Goal: Task Accomplishment & Management: Manage account settings

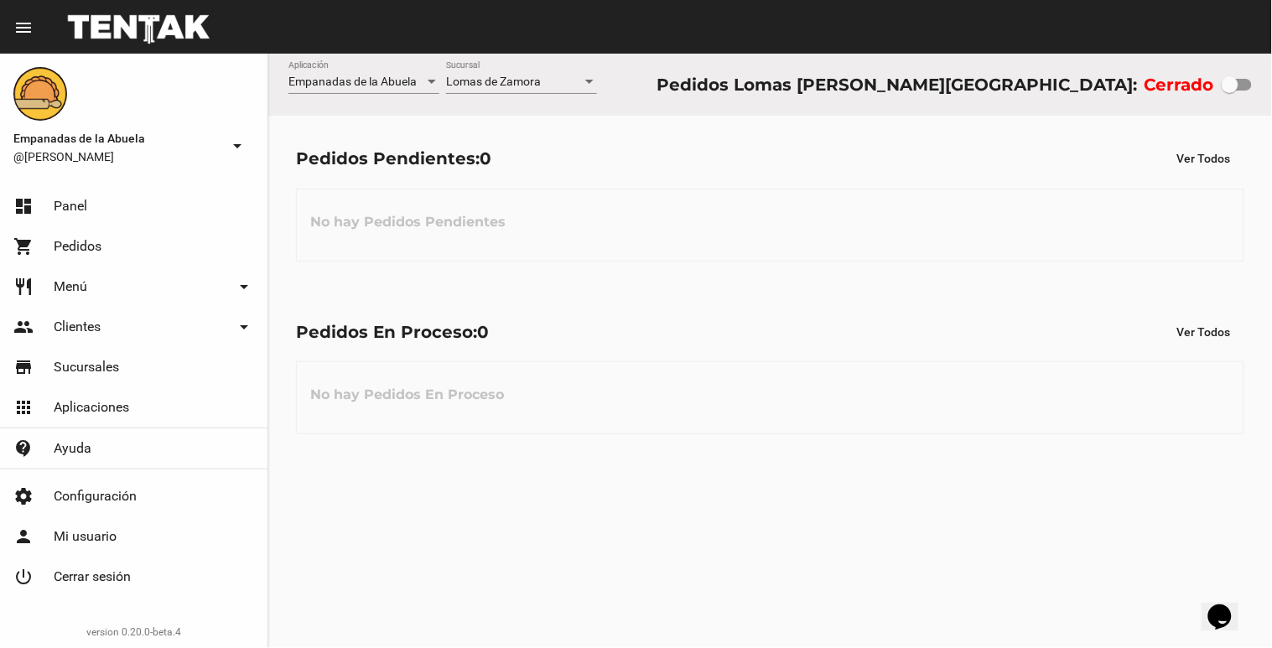
drag, startPoint x: 1230, startPoint y: 77, endPoint x: 1271, endPoint y: -8, distance: 94.1
click at [1271, 0] on html "menu Resumen Empanadas de la Abuela @[PERSON_NAME] arrow_drop_down dashboard Pa…" at bounding box center [636, 324] width 1272 height 648
checkbox input "true"
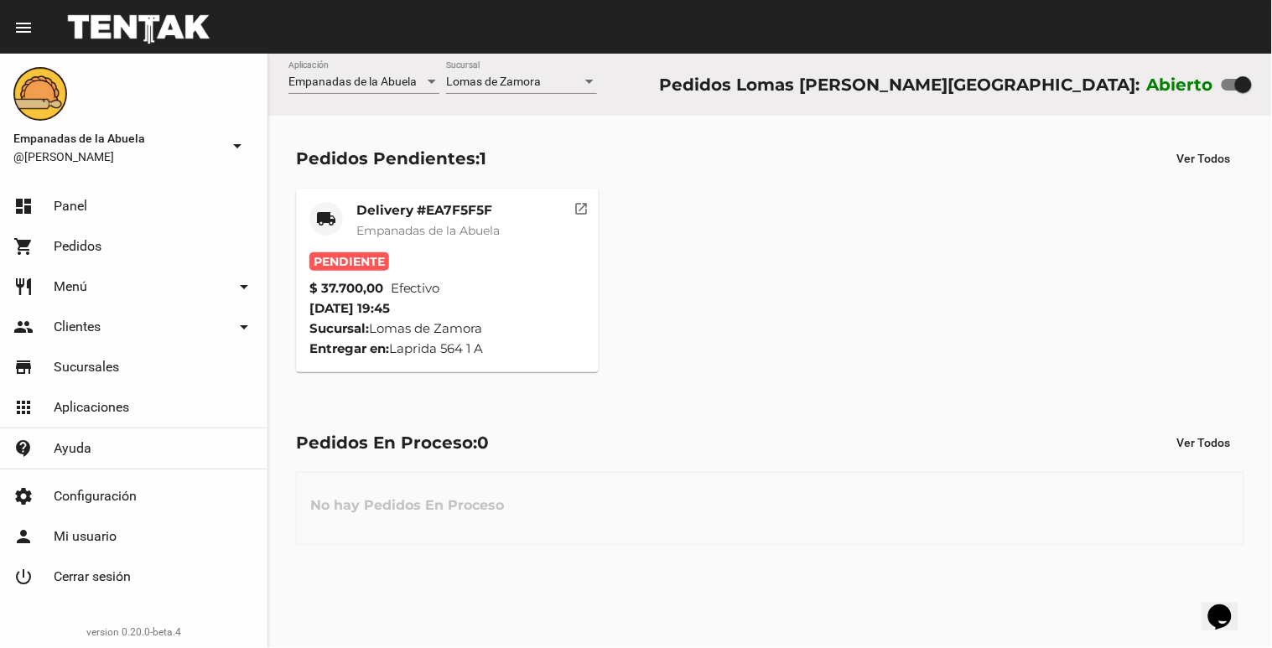
click at [522, 96] on div "Lomas de Zamora Sucursal" at bounding box center [521, 85] width 151 height 48
click at [524, 86] on span "Lomas de Zamora" at bounding box center [493, 81] width 95 height 13
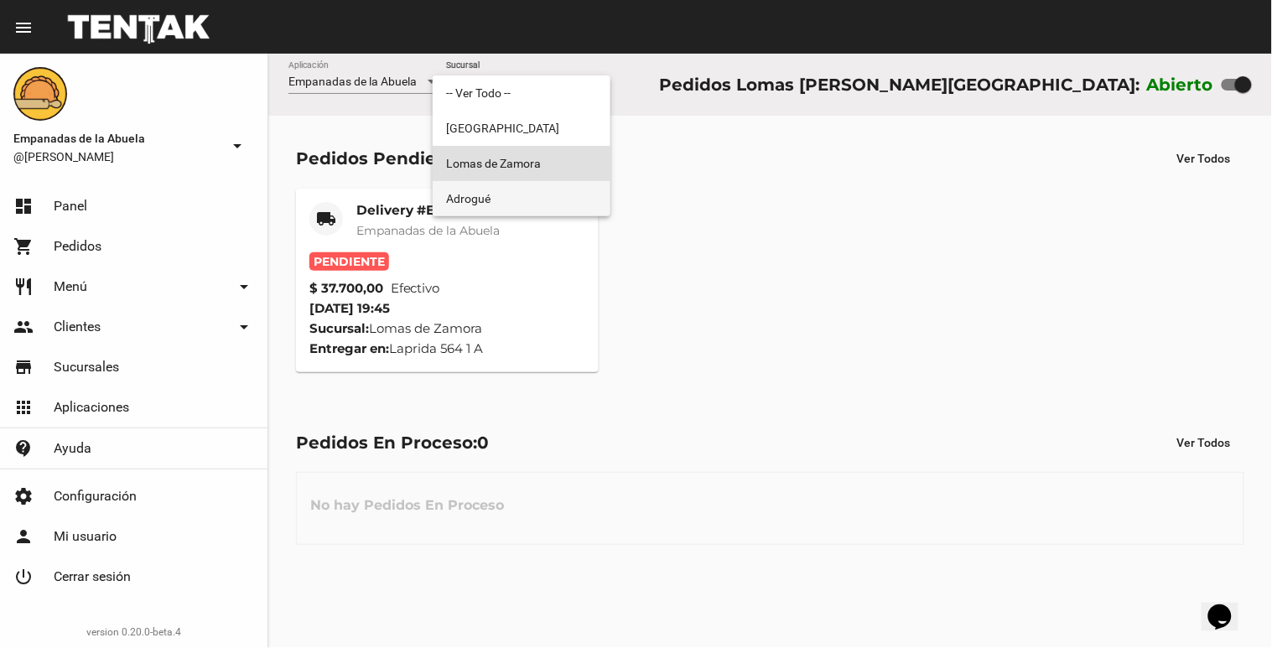
click at [485, 194] on span "Adrogué" at bounding box center [521, 198] width 151 height 35
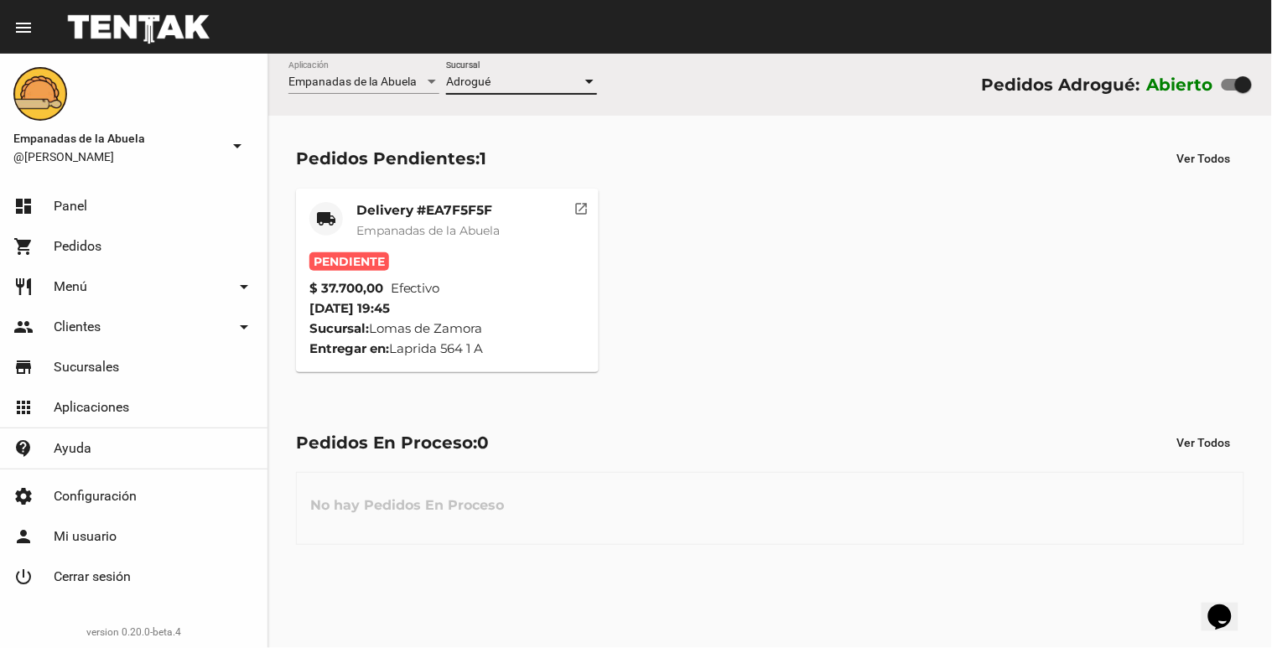
click at [497, 81] on div "Adrogué" at bounding box center [514, 81] width 136 height 13
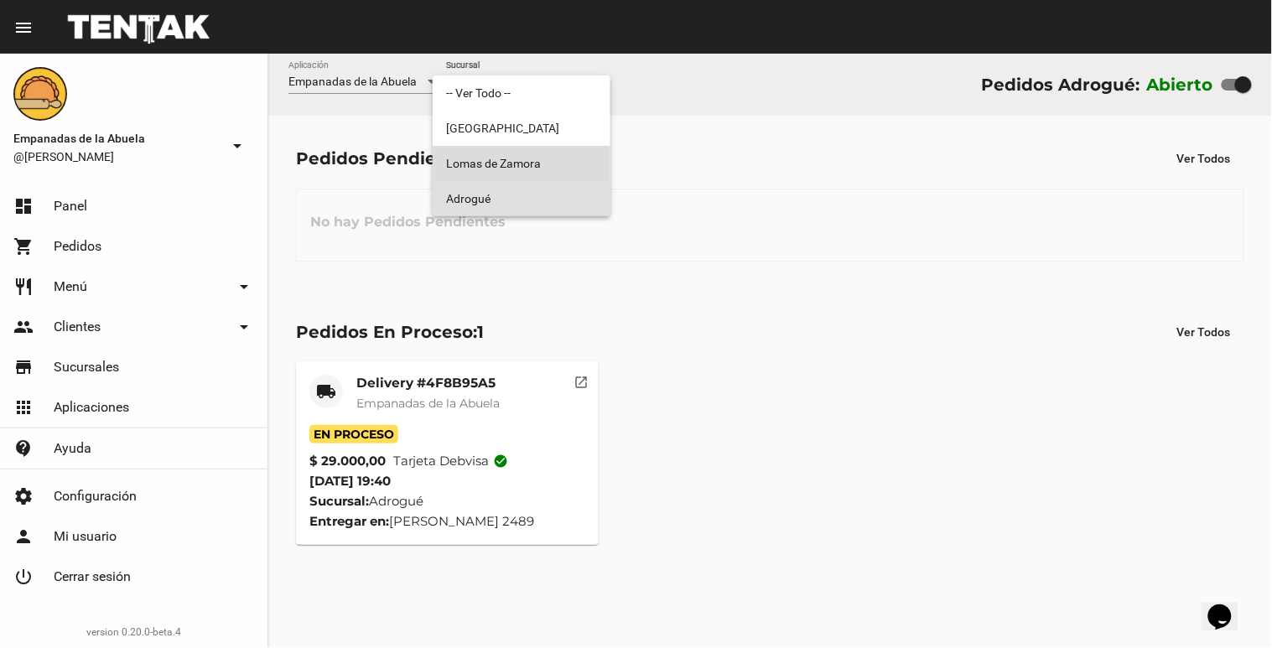
click at [486, 168] on span "Lomas de Zamora" at bounding box center [521, 163] width 151 height 35
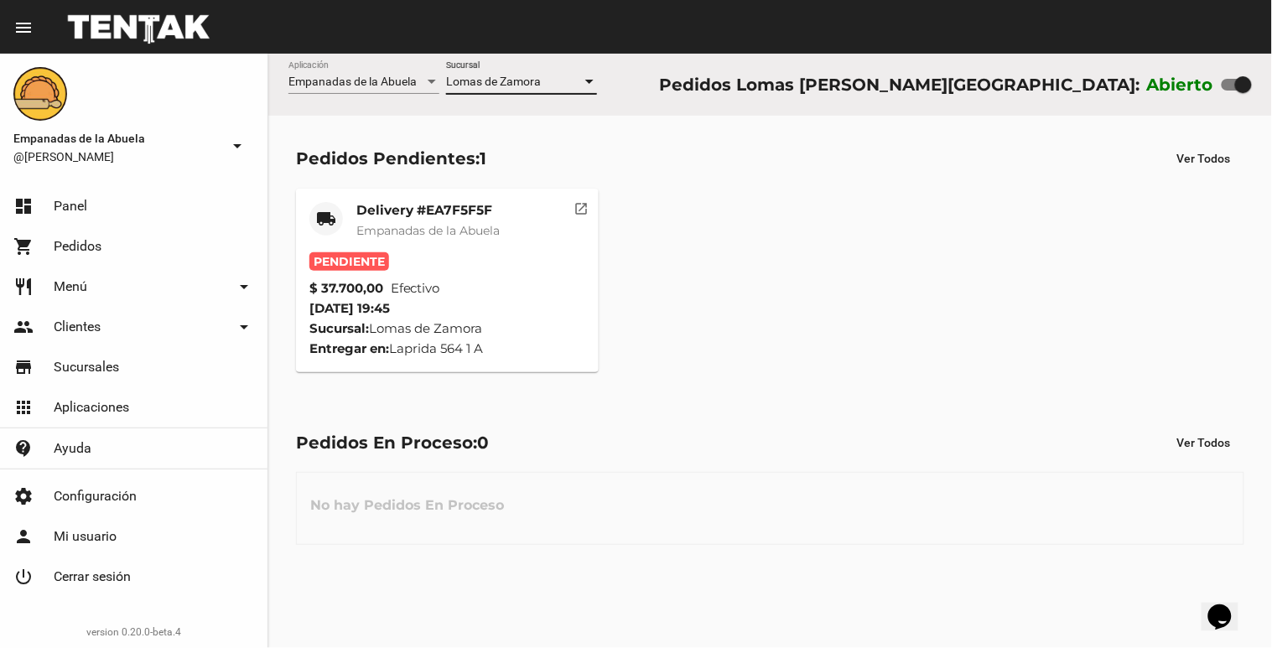
click at [498, 199] on mat-card "local_shipping Delivery #EA7F5F5F Empanadas de la Abuela Pendiente $ 37.700,00 …" at bounding box center [447, 281] width 303 height 184
click at [487, 227] on span "Empanadas de la Abuela" at bounding box center [427, 230] width 143 height 15
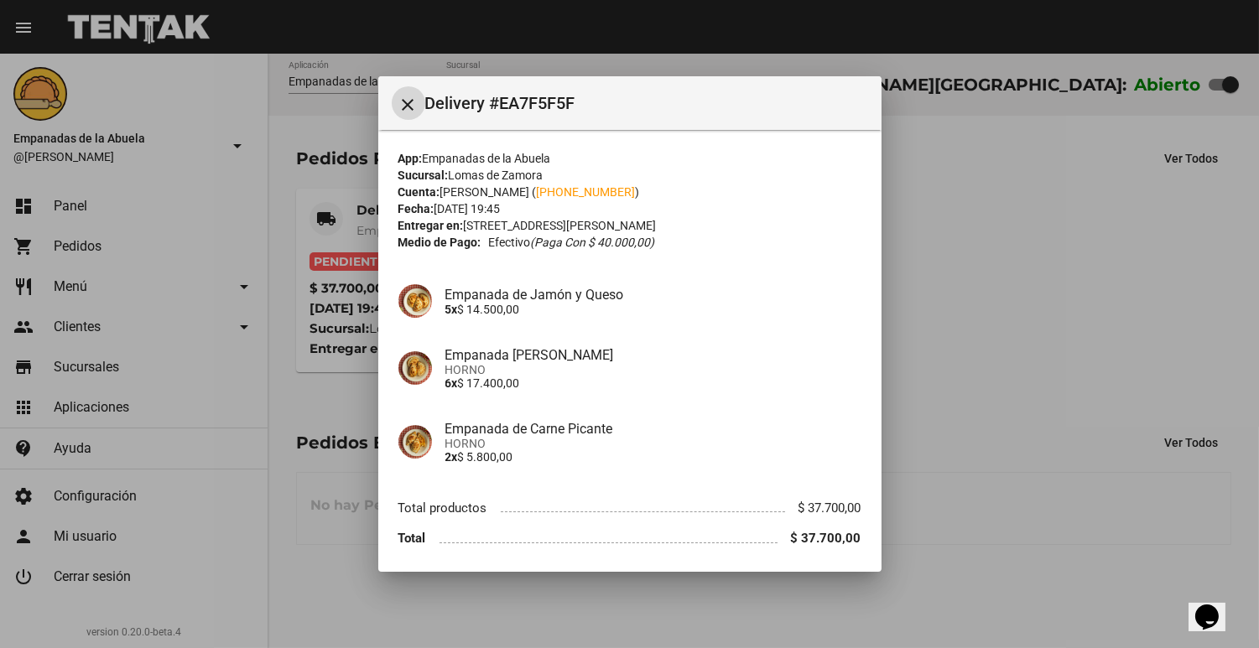
scroll to position [60, 0]
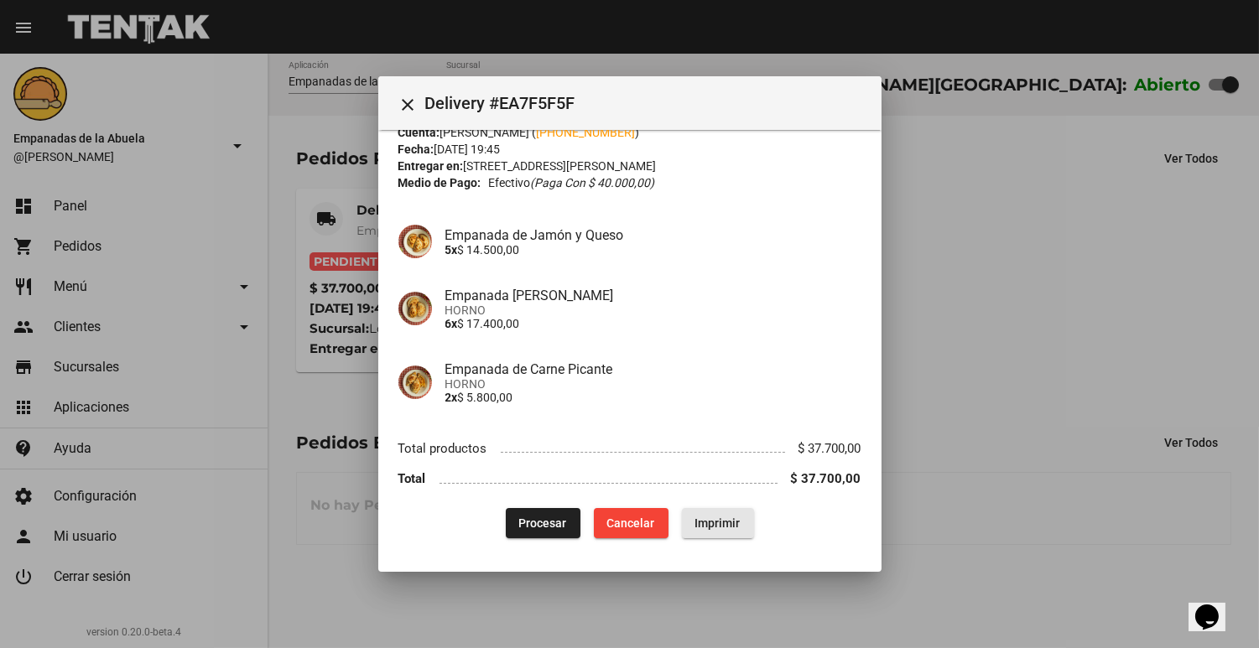
click at [702, 523] on span "Imprimir" at bounding box center [717, 523] width 45 height 13
click at [539, 517] on span "Procesar" at bounding box center [543, 523] width 48 height 13
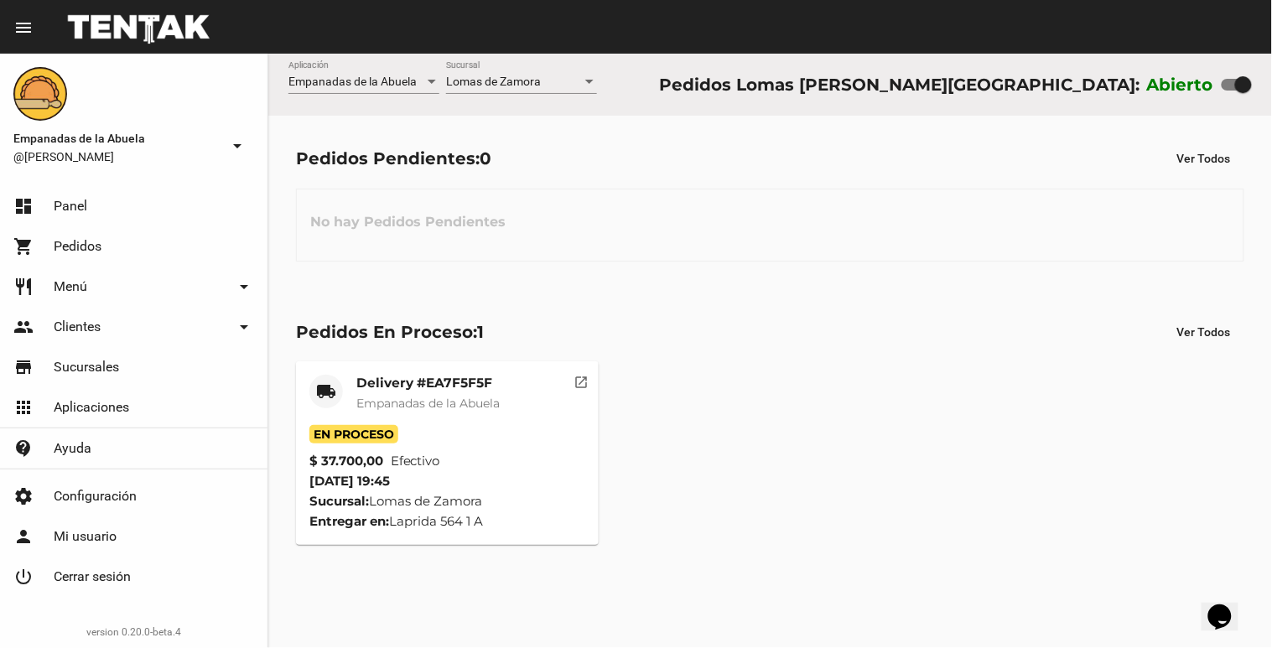
click at [571, 70] on div "Lomas de Zamora Sucursal" at bounding box center [521, 77] width 151 height 33
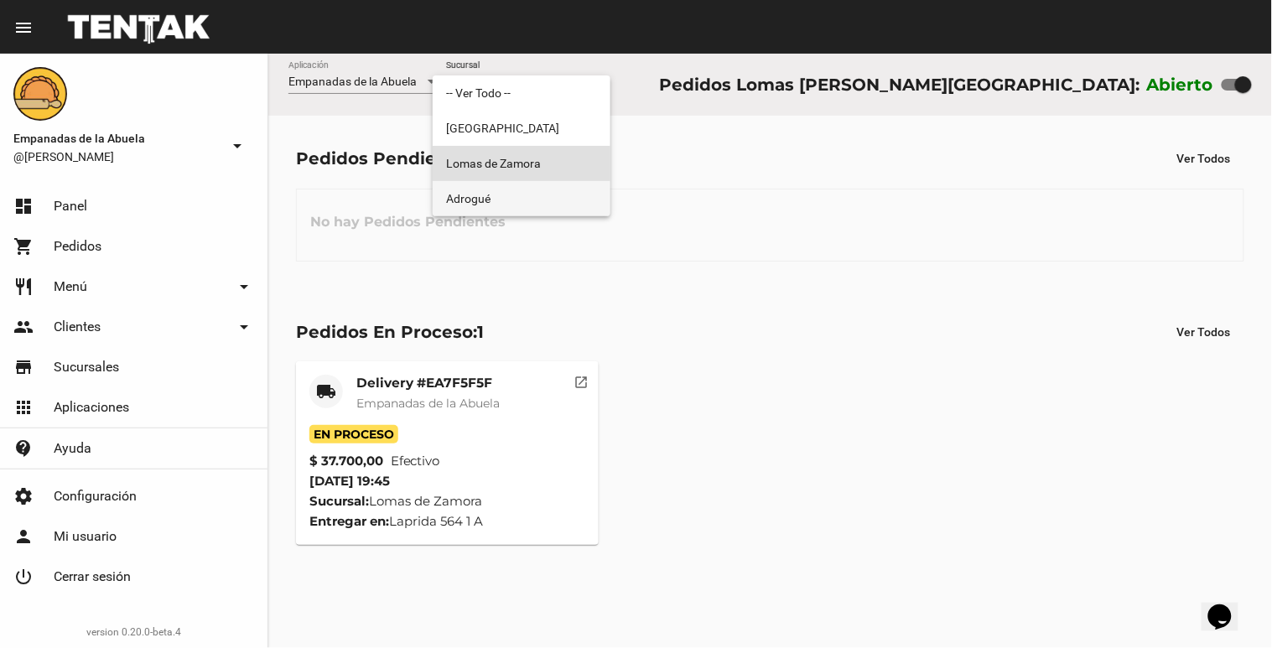
click at [552, 185] on span "Adrogué" at bounding box center [521, 198] width 151 height 35
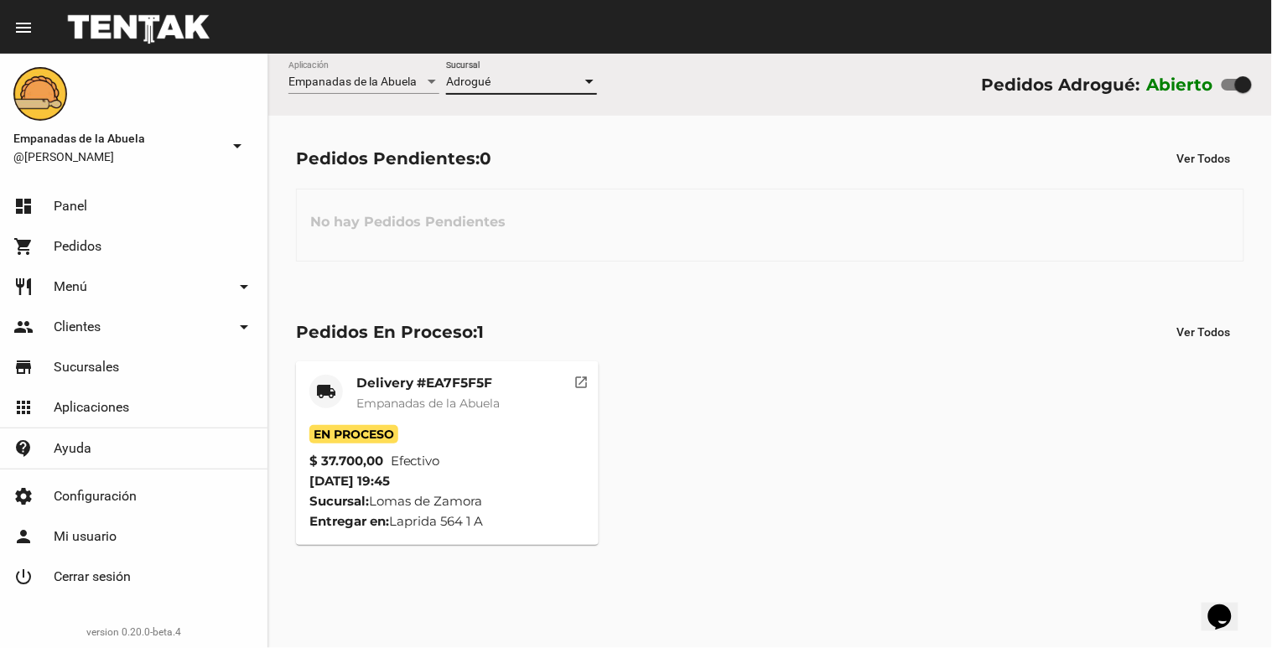
click at [576, 76] on div "Adrogué" at bounding box center [514, 81] width 136 height 13
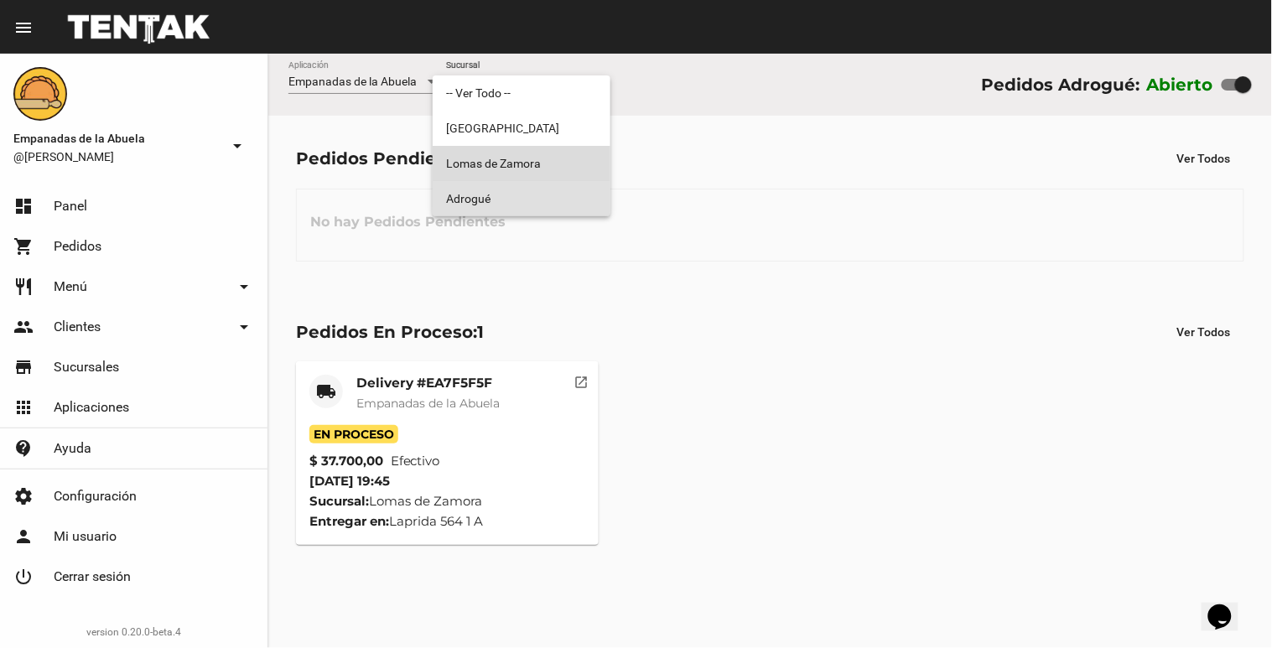
click at [556, 160] on span "Lomas de Zamora" at bounding box center [521, 163] width 151 height 35
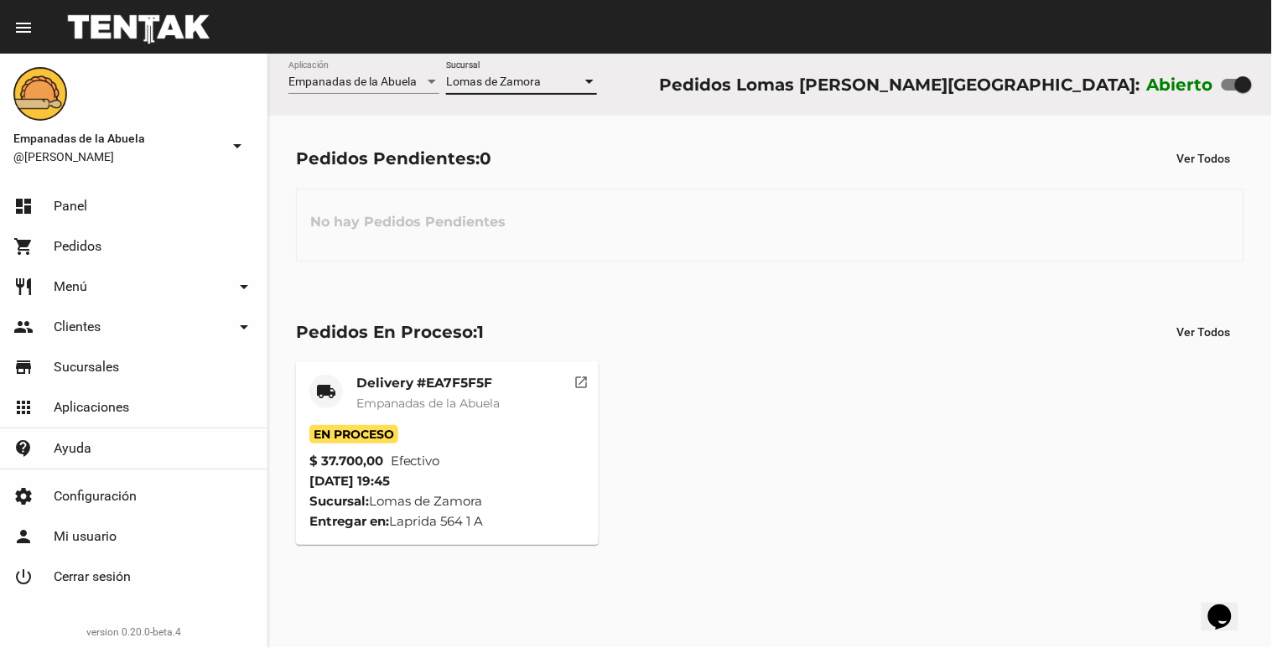
click at [510, 52] on mat-toolbar "menu Resumen" at bounding box center [636, 27] width 1272 height 54
click at [517, 96] on div "Lomas de Zamora Sucursal" at bounding box center [521, 85] width 151 height 48
click at [518, 86] on span "Lomas de Zamora" at bounding box center [493, 81] width 95 height 13
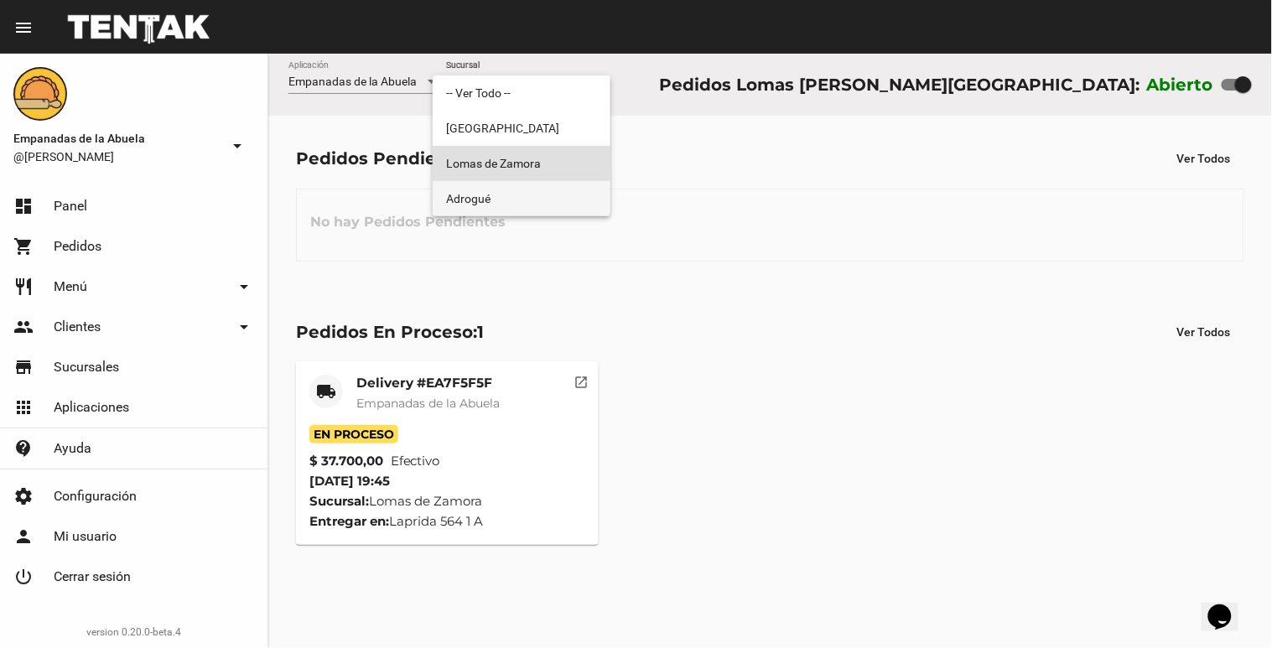
click at [524, 190] on span "Adrogué" at bounding box center [521, 198] width 151 height 35
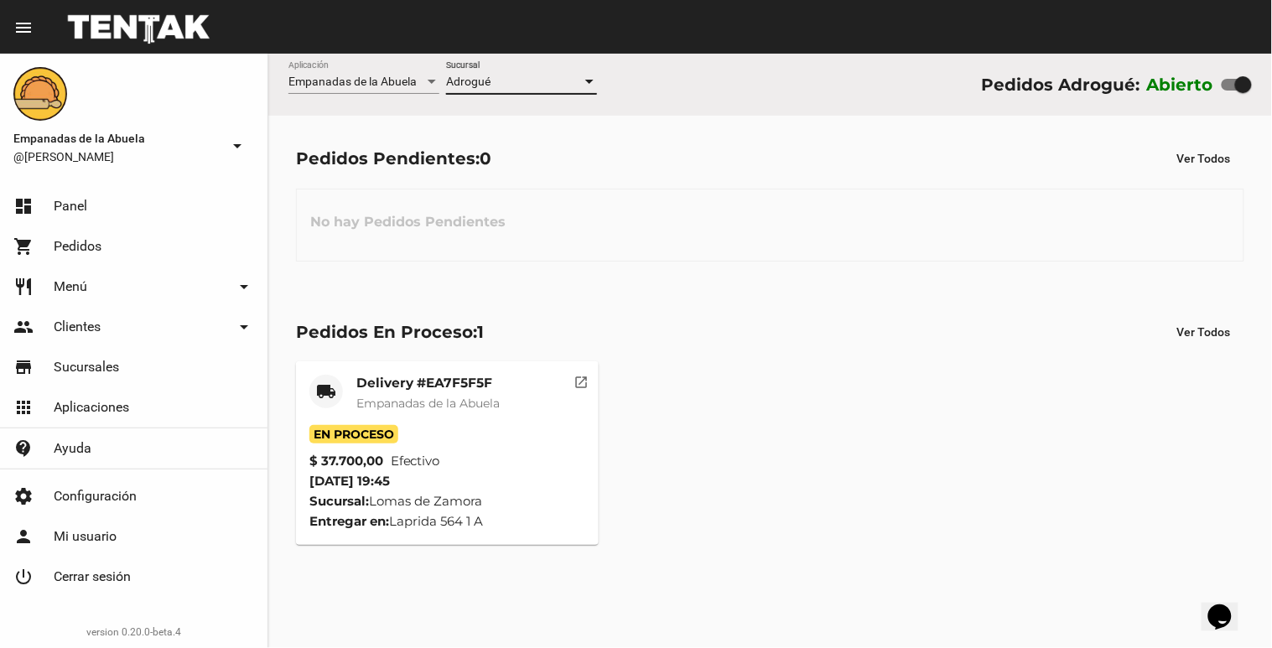
click at [549, 88] on div "Adrogué" at bounding box center [514, 81] width 136 height 13
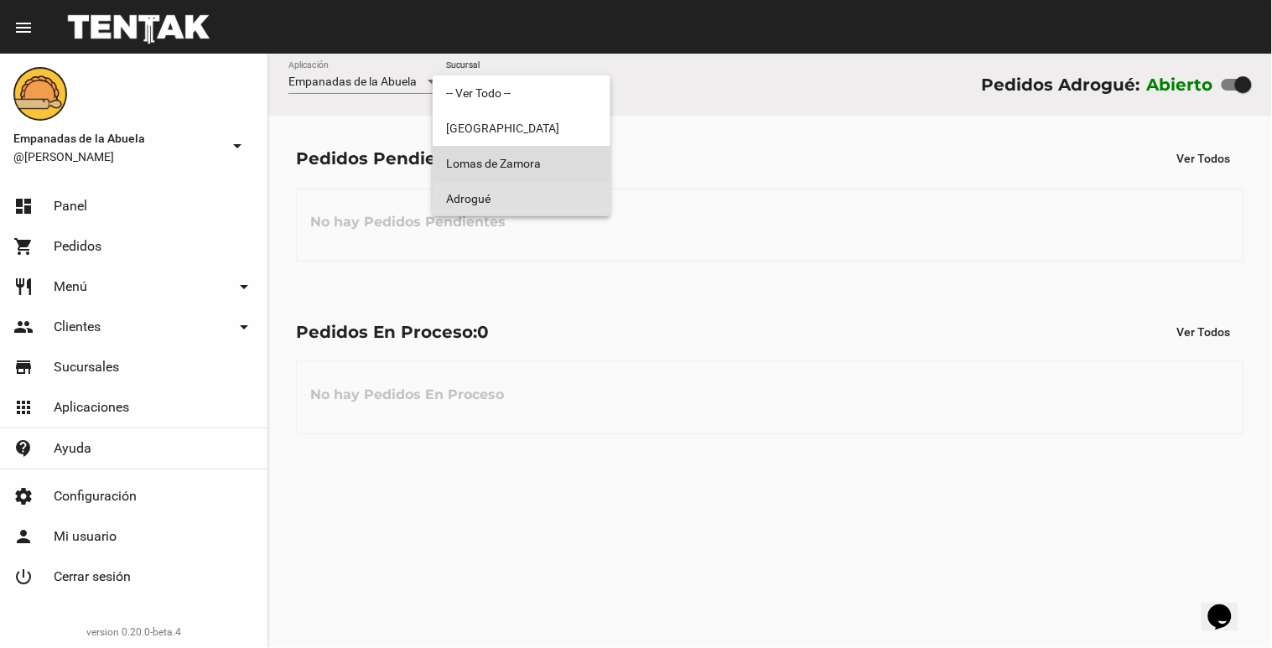
click at [570, 153] on span "Lomas de Zamora" at bounding box center [521, 163] width 151 height 35
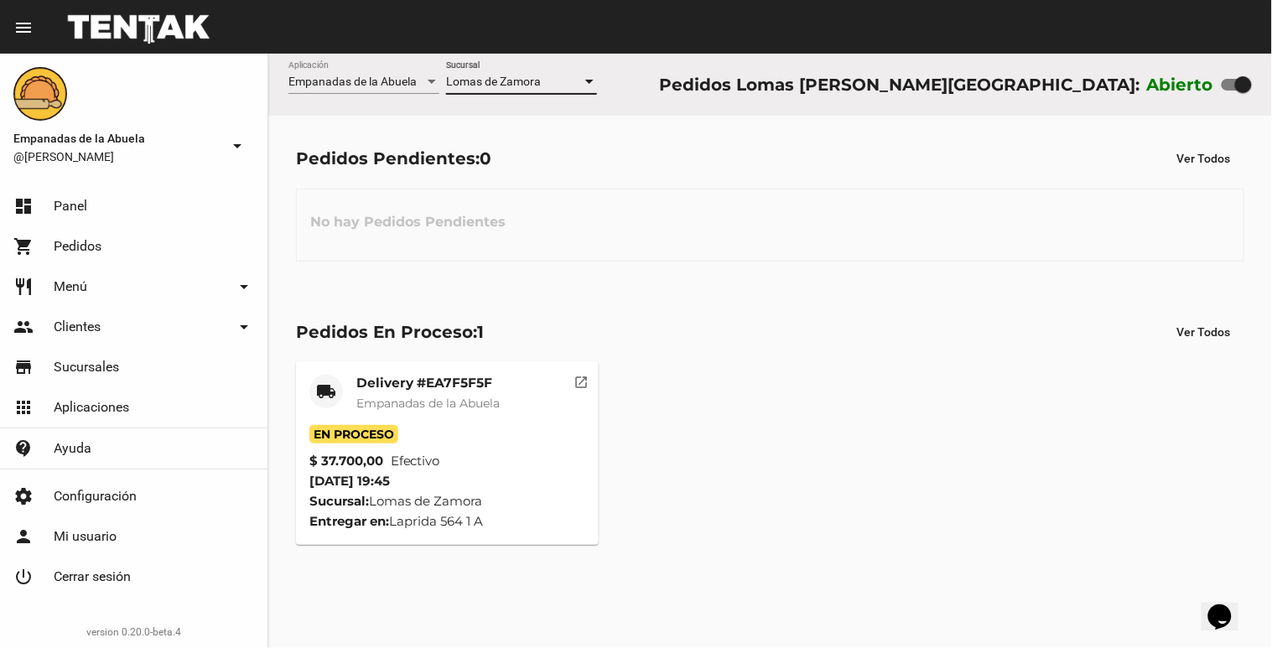
click at [476, 72] on div "Lomas de Zamora Sucursal" at bounding box center [521, 77] width 151 height 33
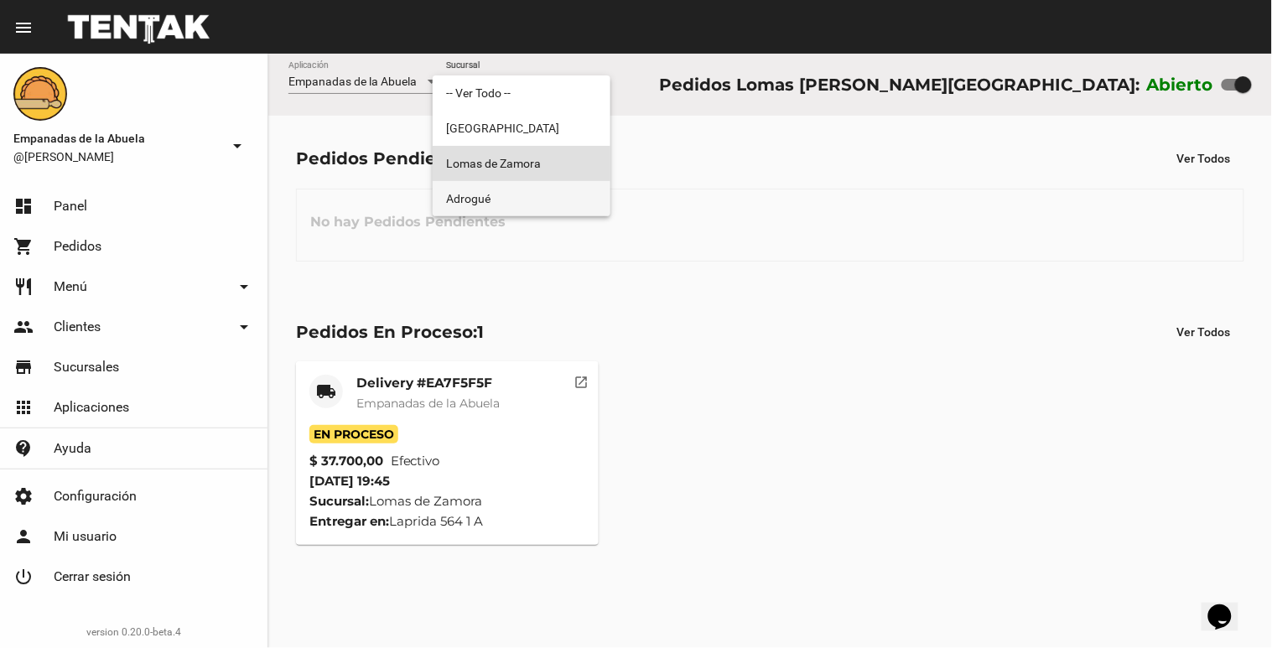
click at [517, 206] on span "Adrogué" at bounding box center [521, 198] width 151 height 35
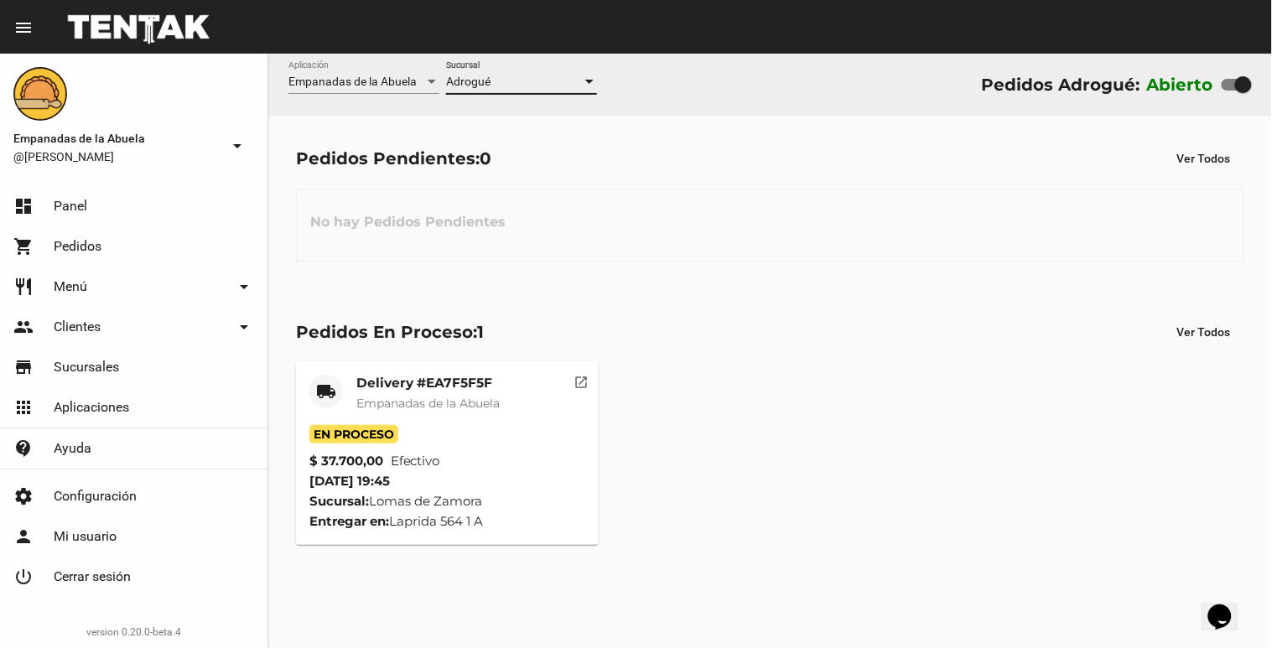
click at [529, 96] on div "Adrogué Sucursal" at bounding box center [521, 85] width 151 height 48
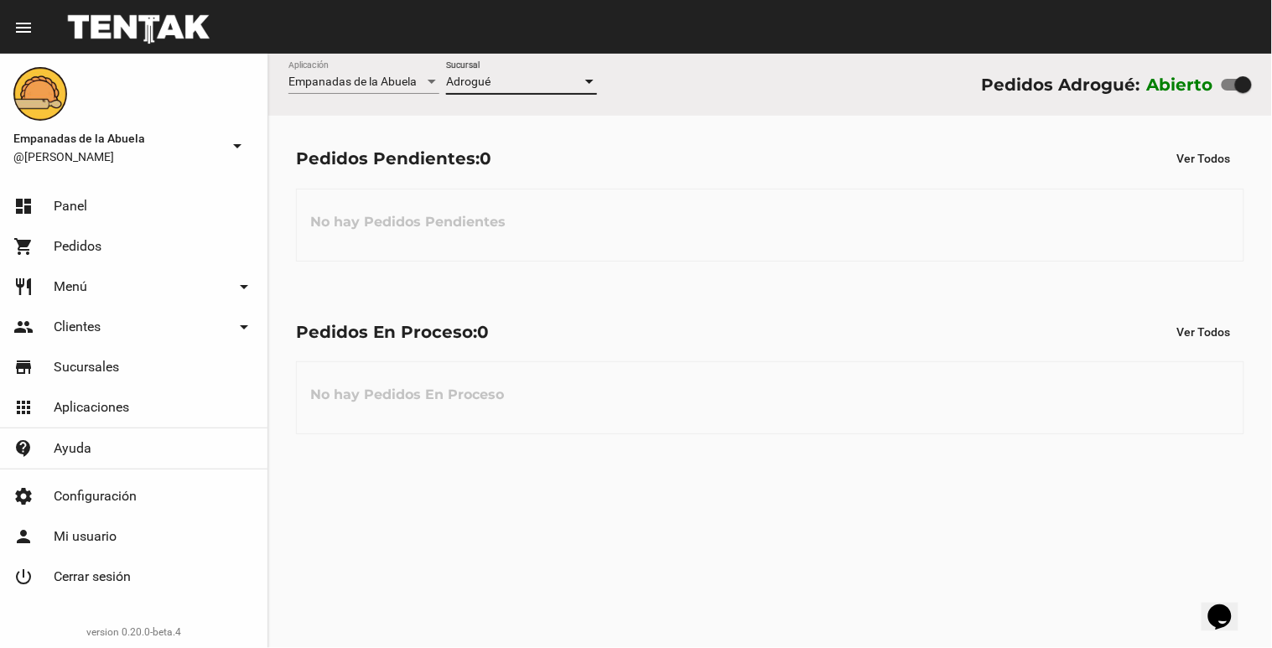
click at [535, 79] on div "Adrogué" at bounding box center [514, 81] width 136 height 13
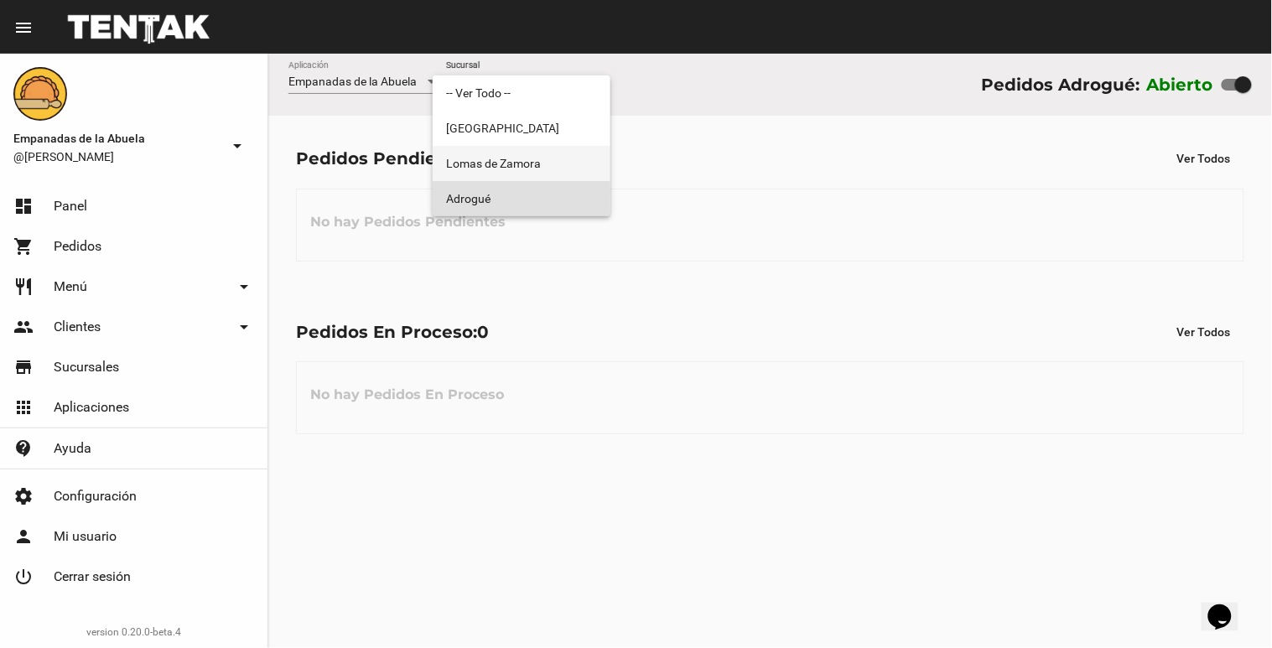
click at [534, 162] on span "Lomas de Zamora" at bounding box center [521, 163] width 151 height 35
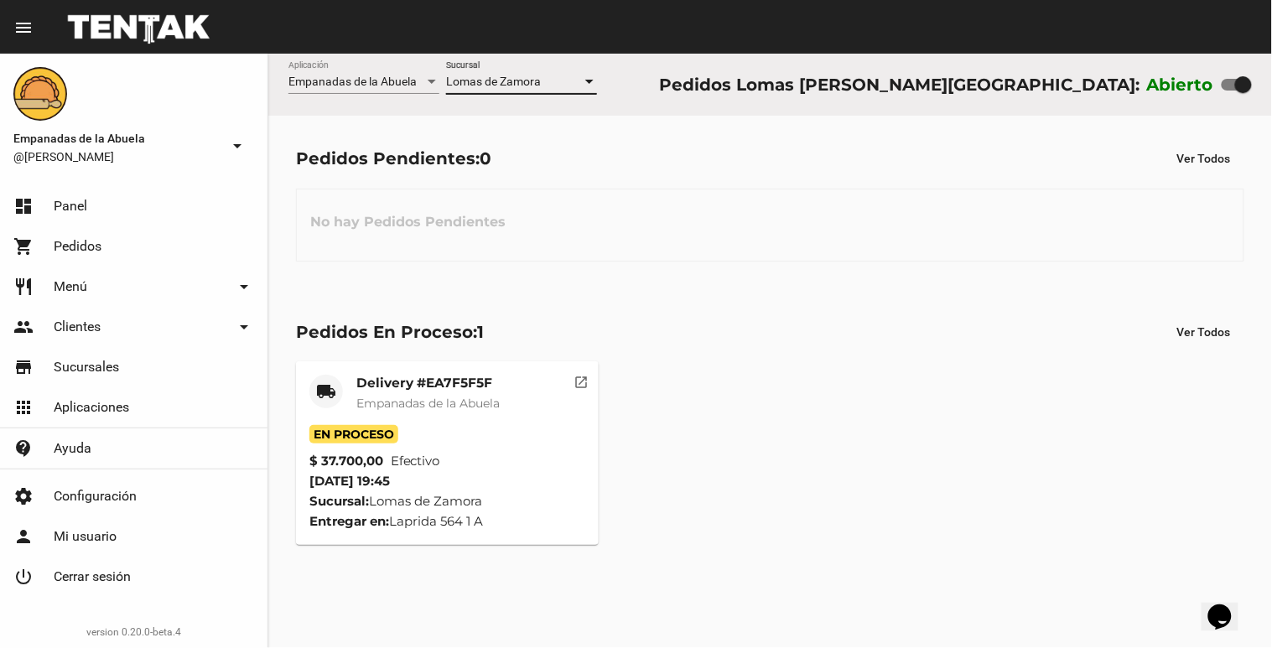
click at [509, 78] on span "Lomas de Zamora" at bounding box center [493, 81] width 95 height 13
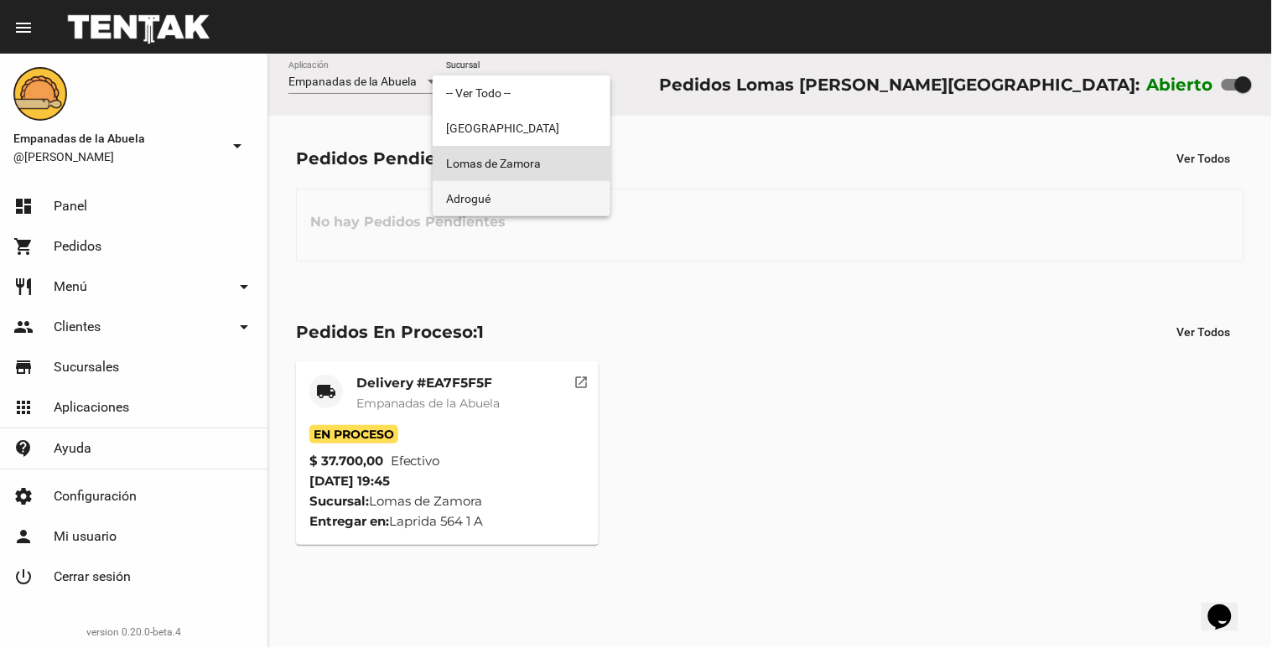
click at [532, 195] on span "Adrogué" at bounding box center [521, 198] width 151 height 35
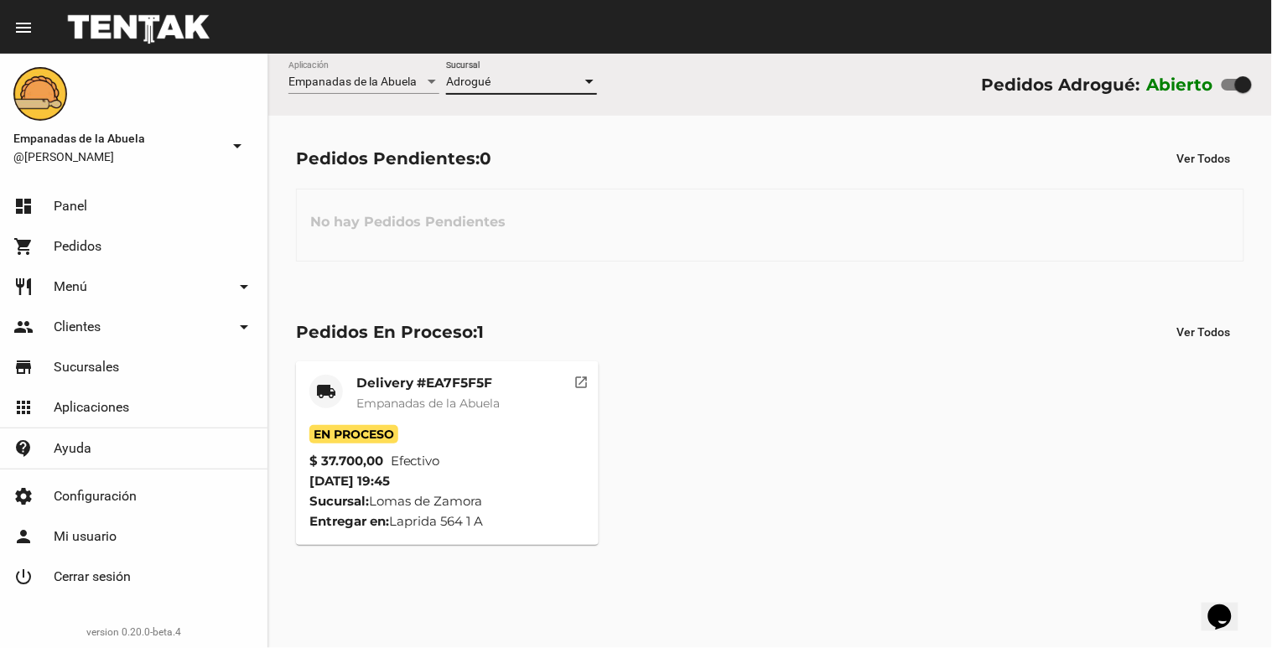
click at [601, 70] on div "Empanadas de la Abuela Aplicación Adrogué Sucursal Pedidos Adrogué: Abierto" at bounding box center [770, 85] width 1004 height 62
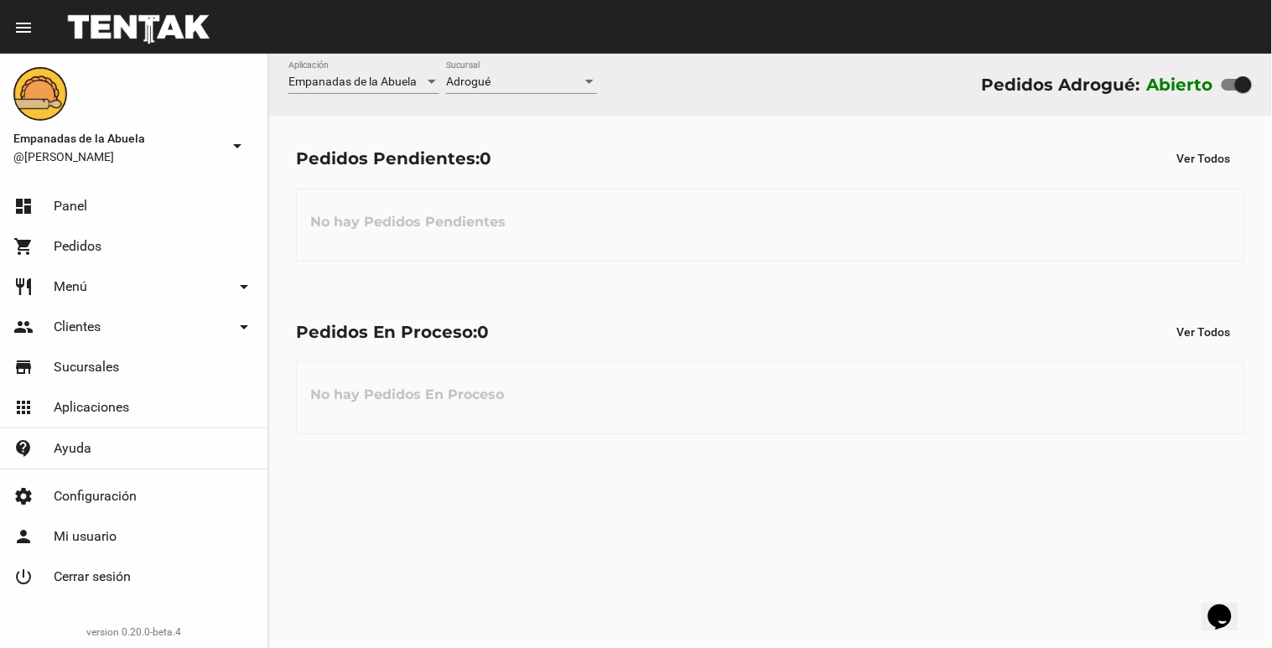
click at [549, 76] on div "Adrogué" at bounding box center [514, 81] width 136 height 13
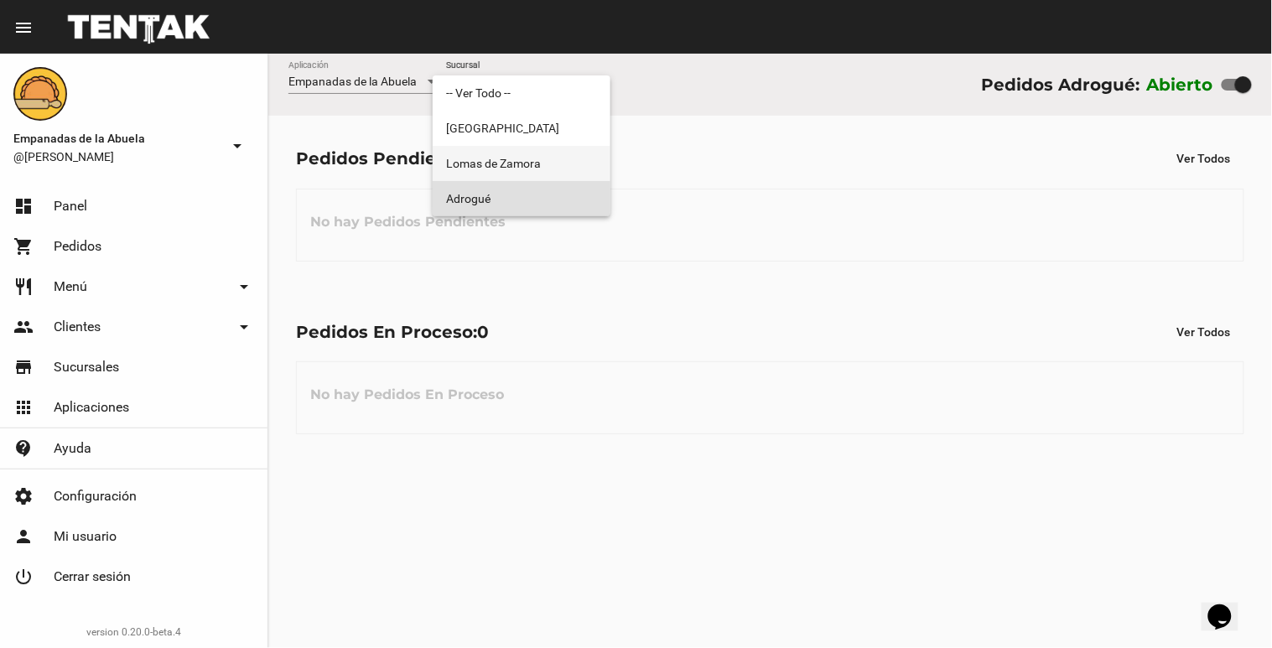
click at [533, 152] on span "Lomas de Zamora" at bounding box center [521, 163] width 151 height 35
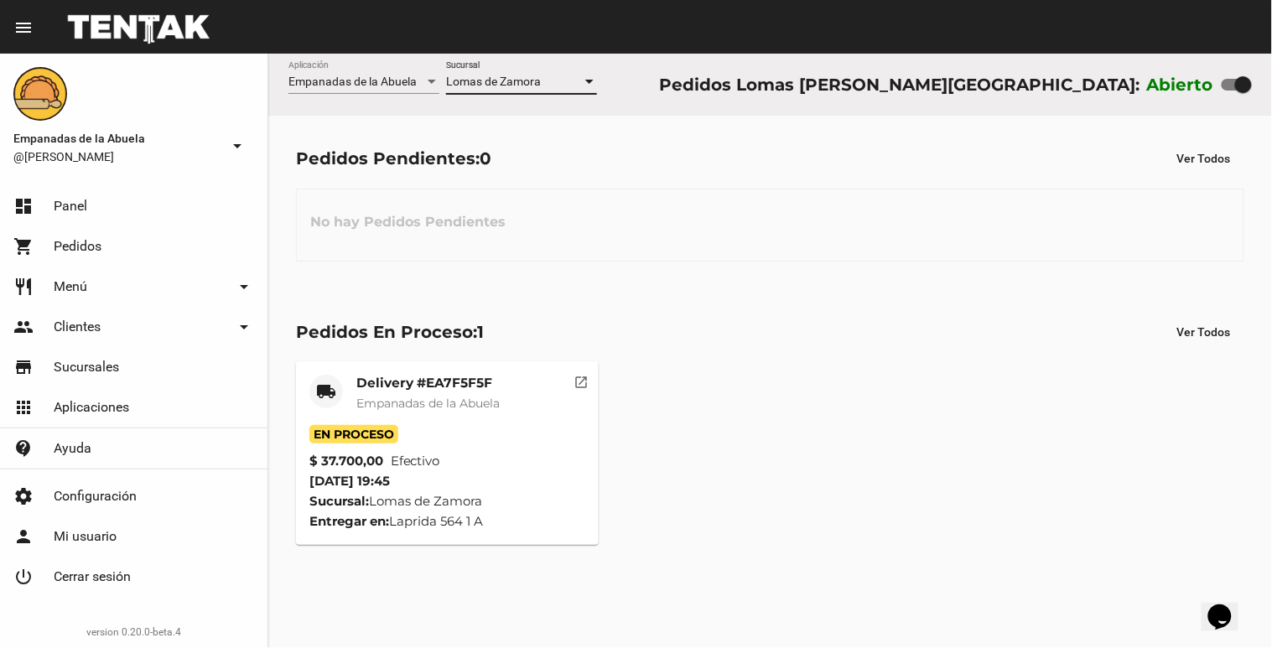
click at [485, 72] on div "Lomas de Zamora Sucursal" at bounding box center [521, 77] width 151 height 33
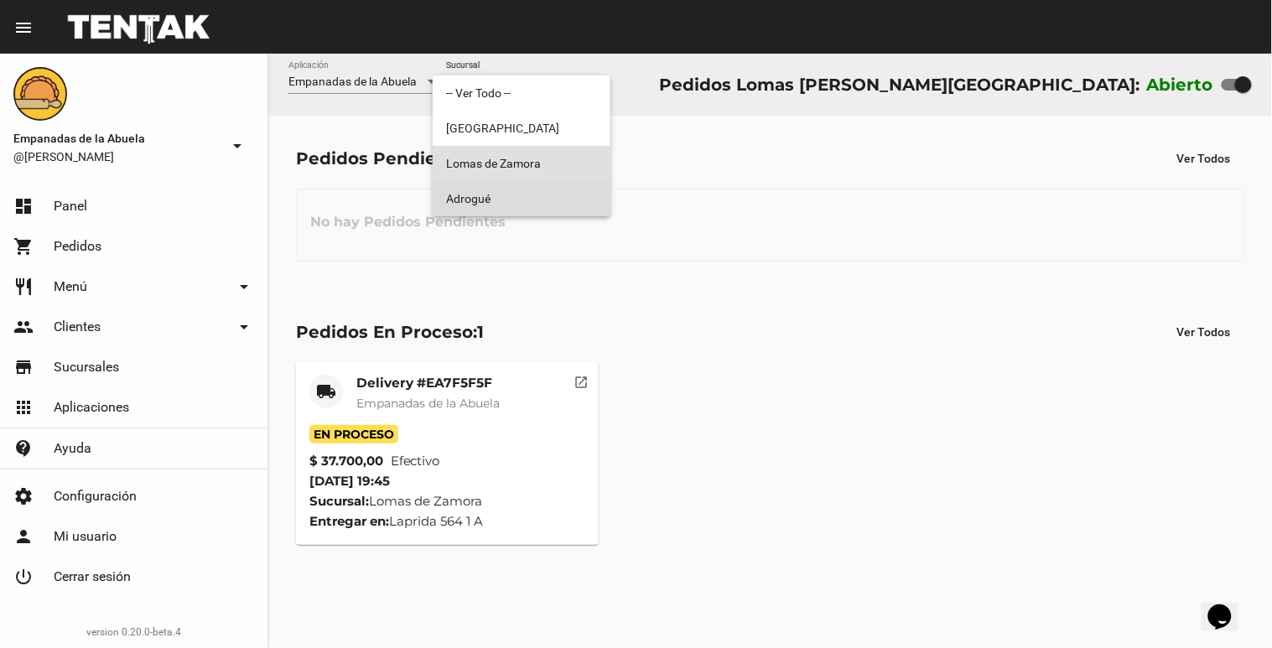
click at [507, 207] on span "Adrogué" at bounding box center [521, 198] width 151 height 35
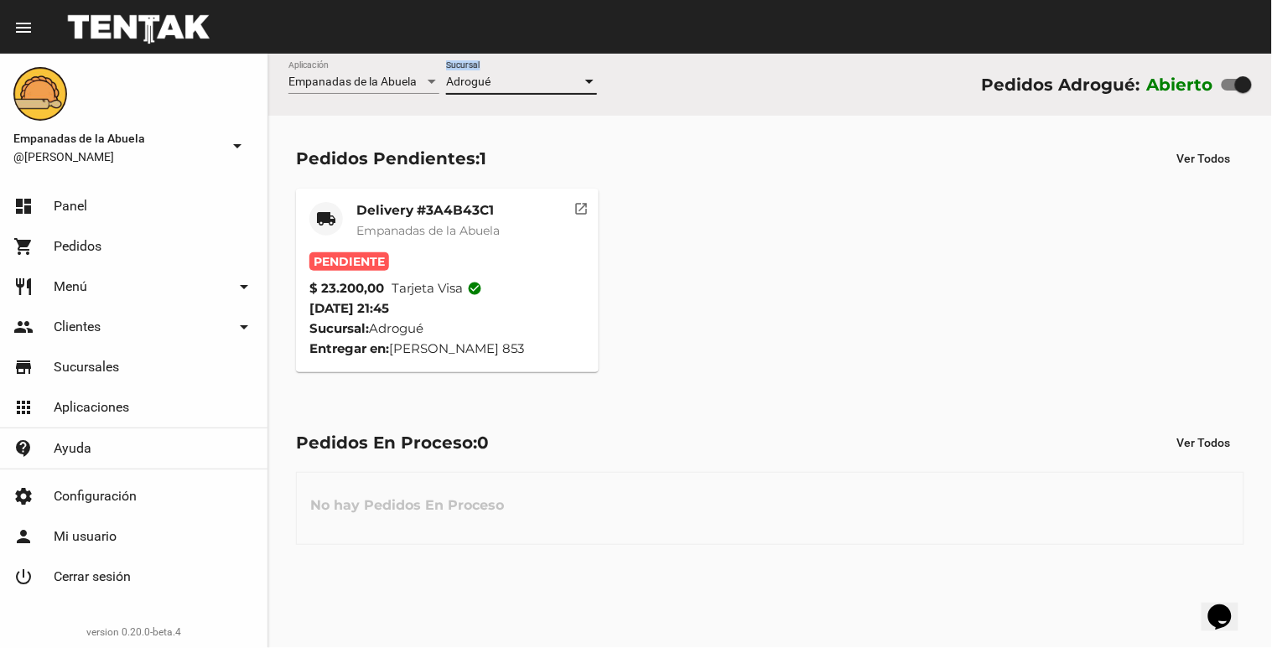
drag, startPoint x: 521, startPoint y: 99, endPoint x: 518, endPoint y: 86, distance: 13.7
click at [518, 86] on div "Adrogué Sucursal" at bounding box center [521, 85] width 151 height 48
click at [517, 86] on div "Adrogué" at bounding box center [514, 81] width 136 height 13
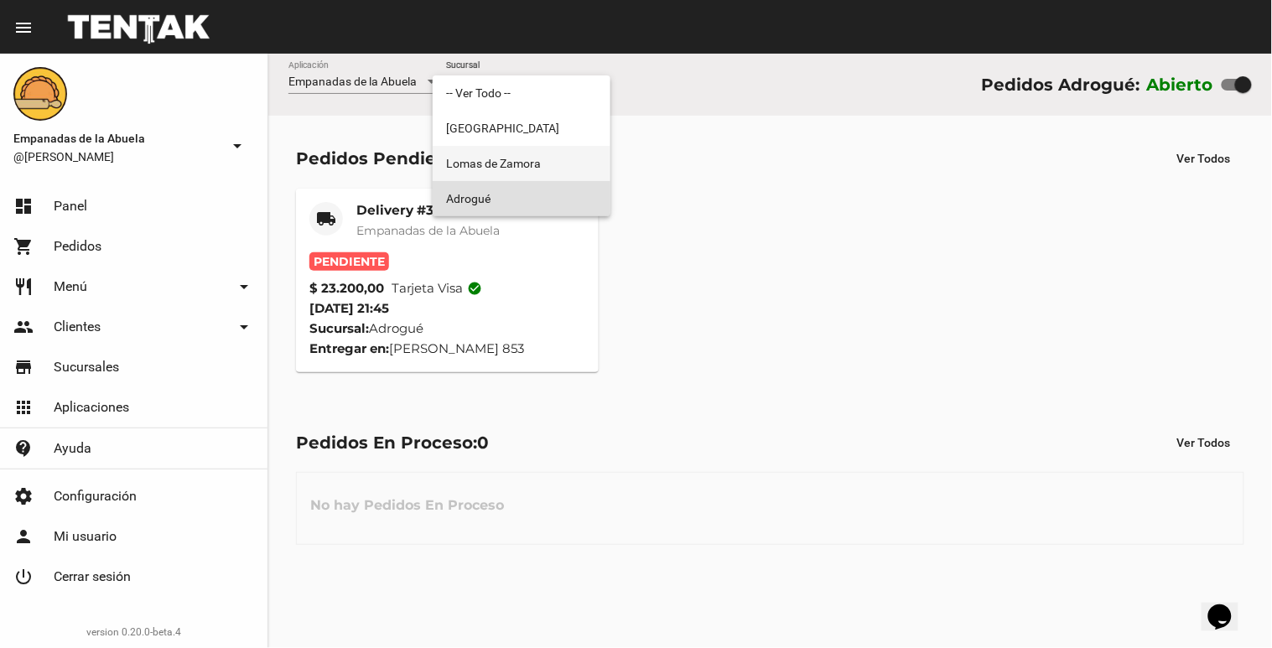
click at [510, 155] on span "Lomas de Zamora" at bounding box center [521, 163] width 151 height 35
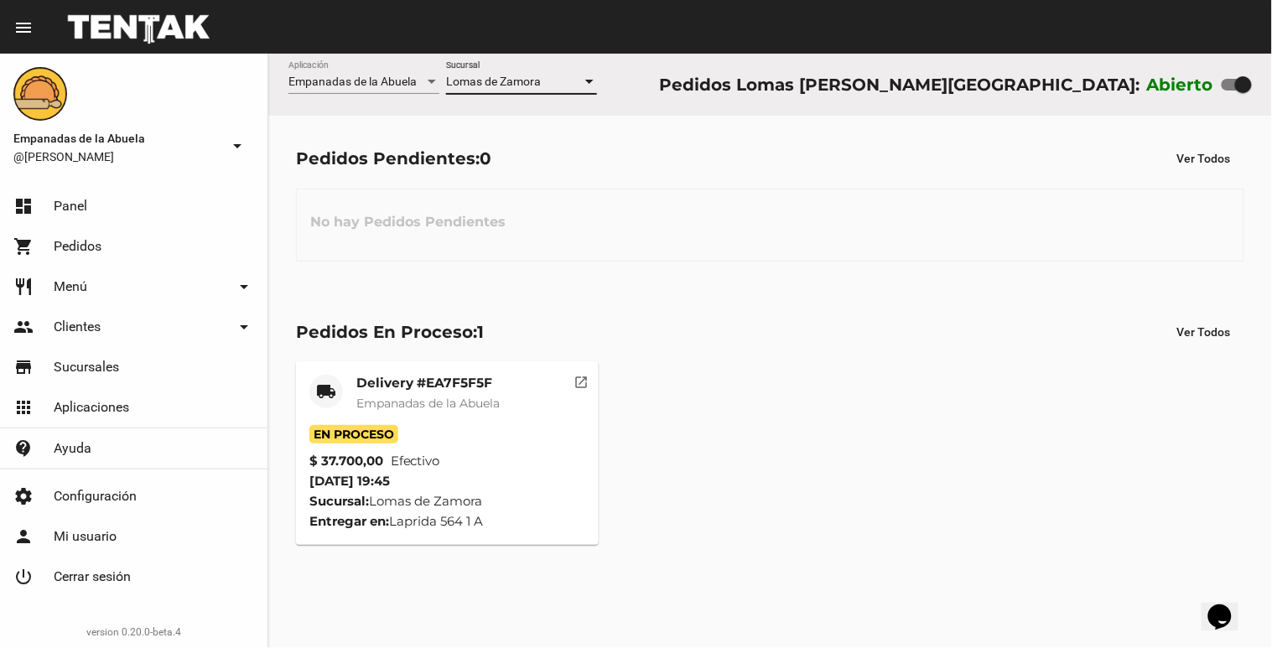
click at [517, 89] on div "Lomas de Zamora Sucursal" at bounding box center [521, 77] width 151 height 33
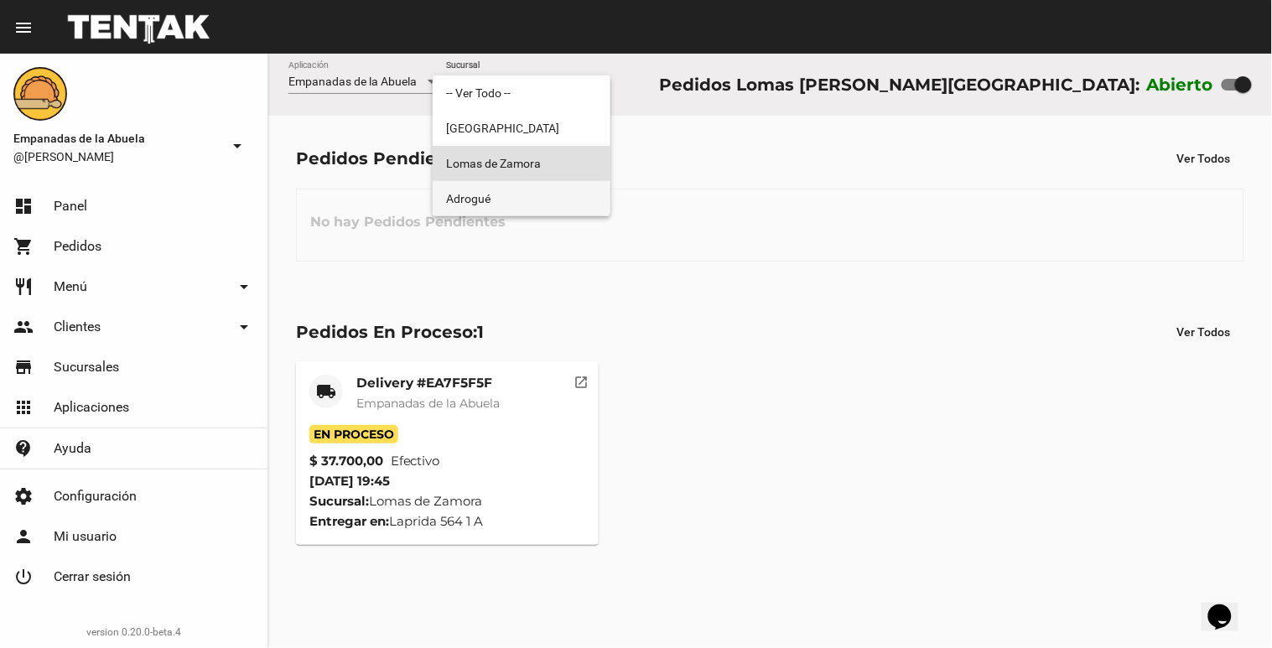
click at [501, 188] on span "Adrogué" at bounding box center [521, 198] width 151 height 35
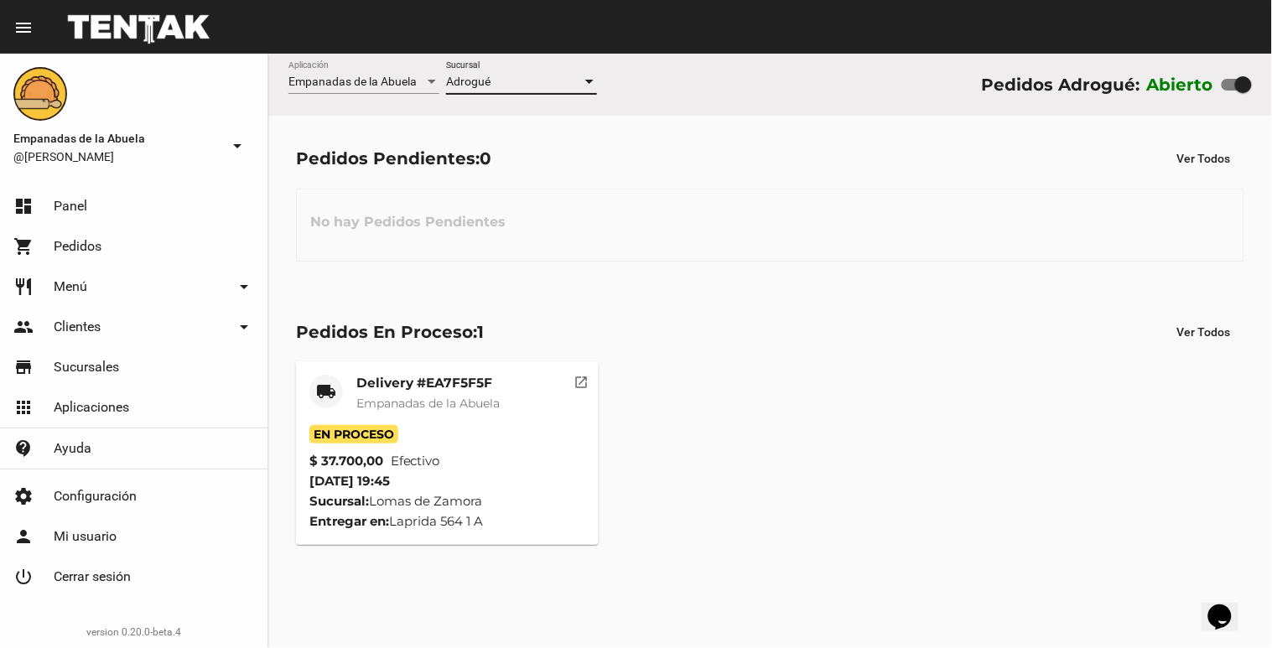
click at [506, 91] on div "Adrogué Sucursal" at bounding box center [521, 77] width 151 height 33
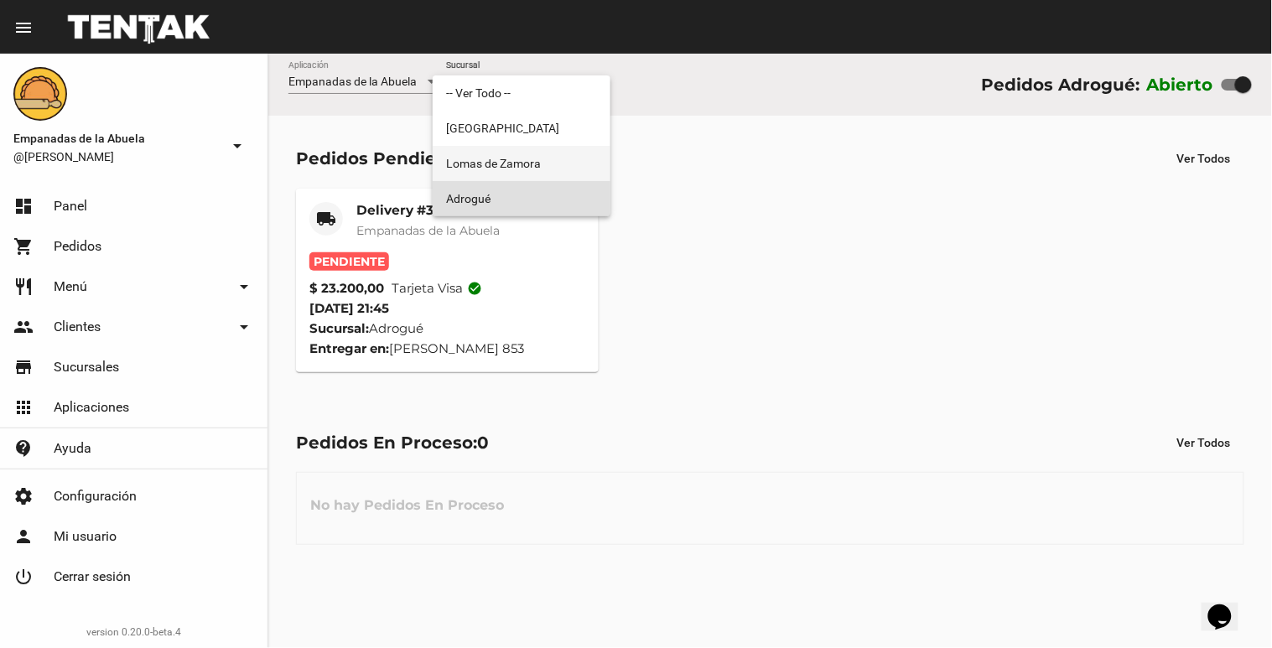
click at [486, 153] on span "Lomas de Zamora" at bounding box center [521, 163] width 151 height 35
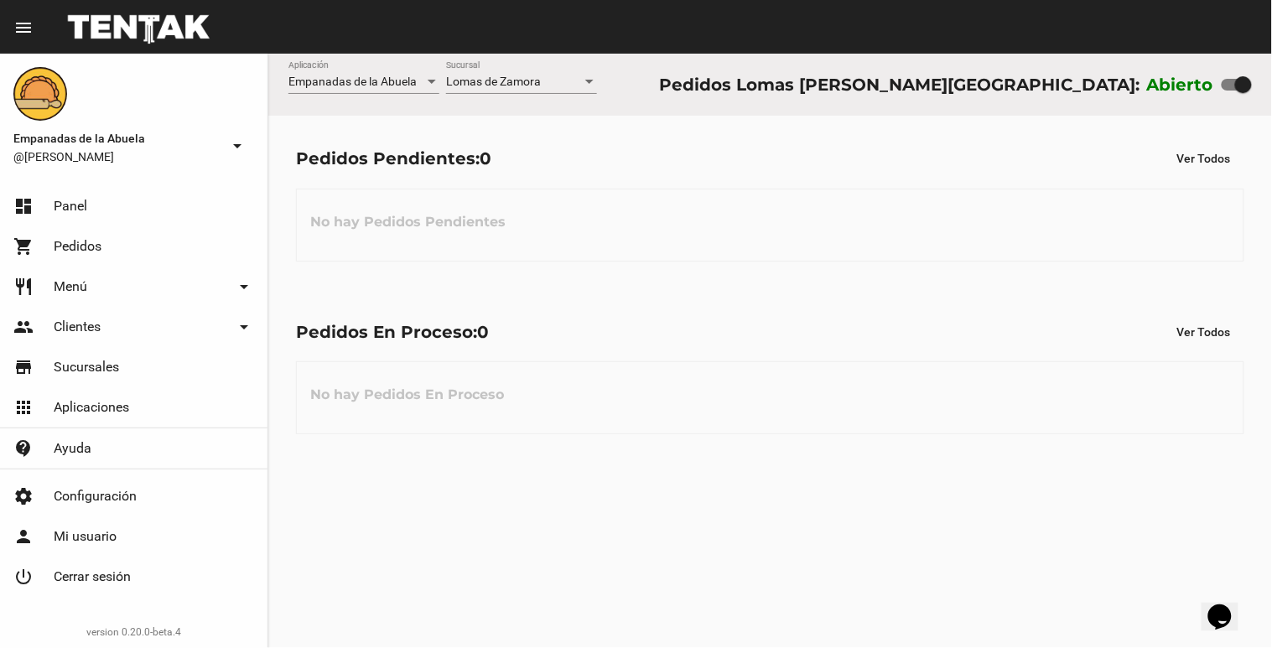
click at [496, 54] on div "Empanadas de la Abuela Aplicación [GEOGRAPHIC_DATA][PERSON_NAME] [GEOGRAPHIC_DA…" at bounding box center [770, 85] width 1004 height 62
click at [512, 84] on span "Lomas de Zamora" at bounding box center [493, 81] width 95 height 13
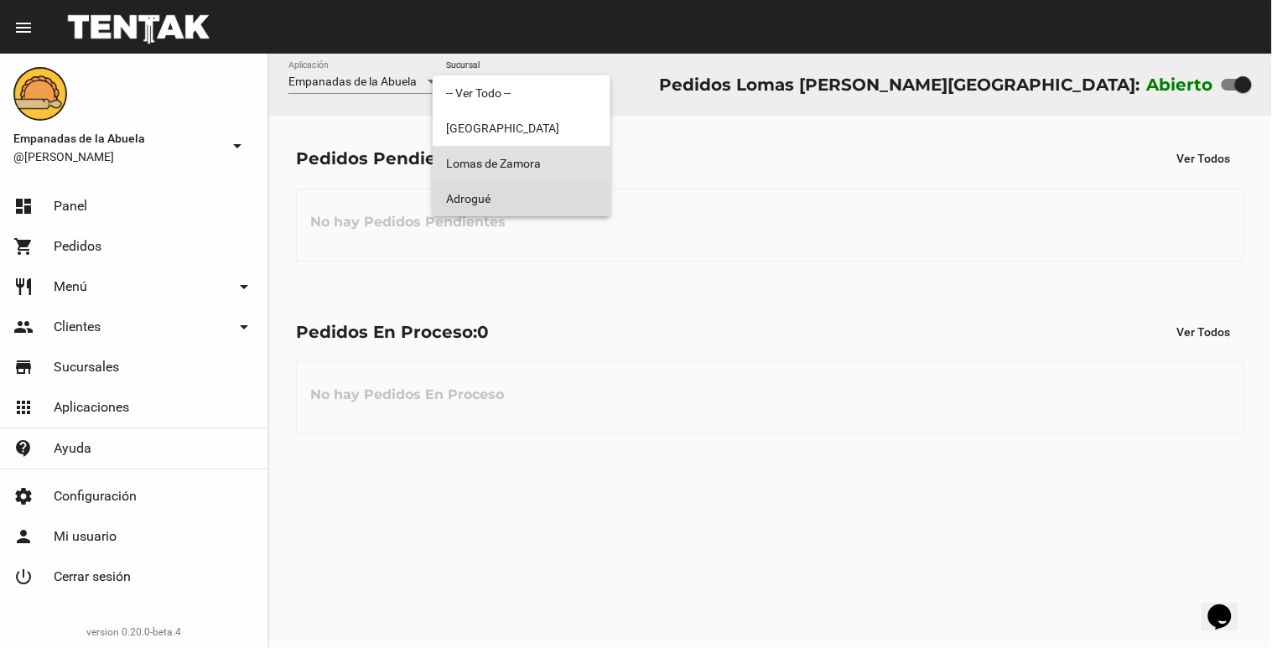
click at [492, 210] on span "Adrogué" at bounding box center [521, 198] width 151 height 35
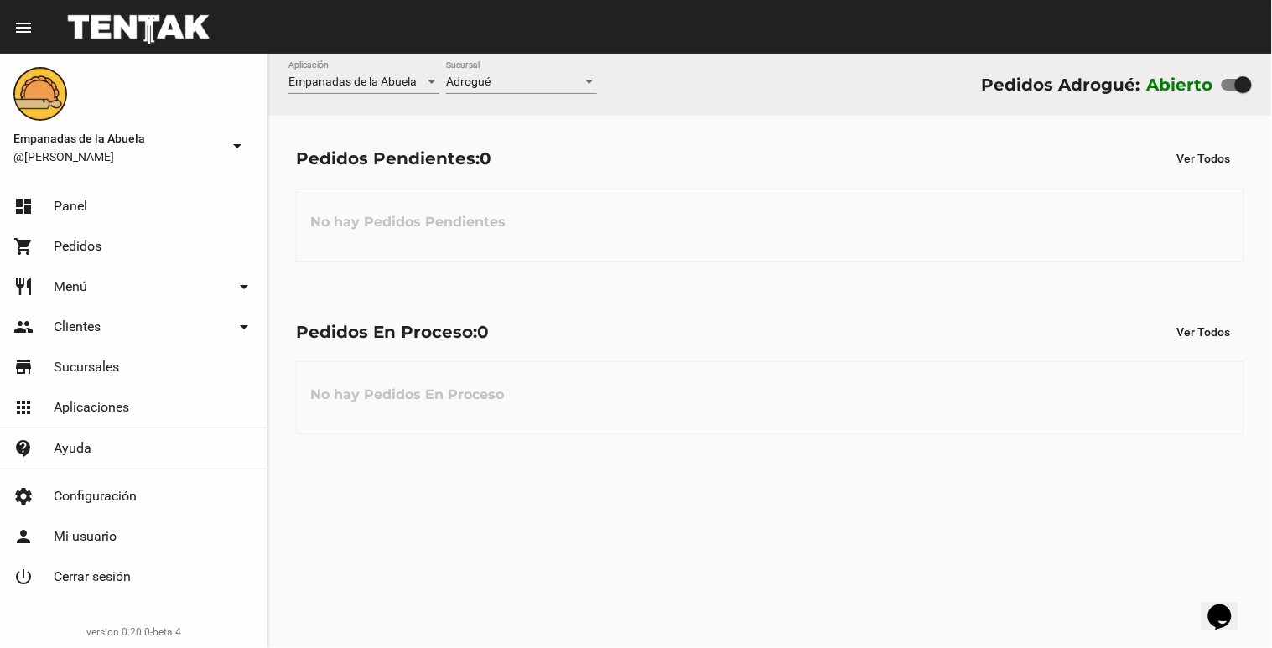
click at [490, 72] on div "Adrogué Sucursal" at bounding box center [521, 77] width 151 height 33
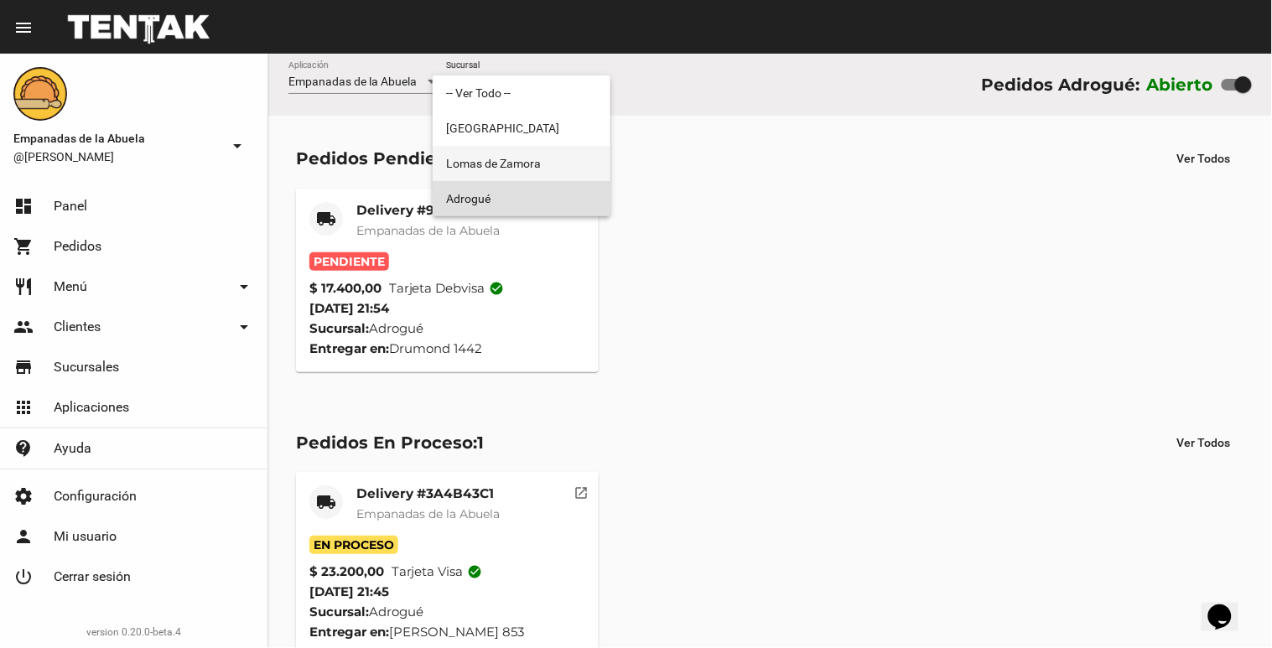
click at [475, 153] on span "Lomas de Zamora" at bounding box center [521, 163] width 151 height 35
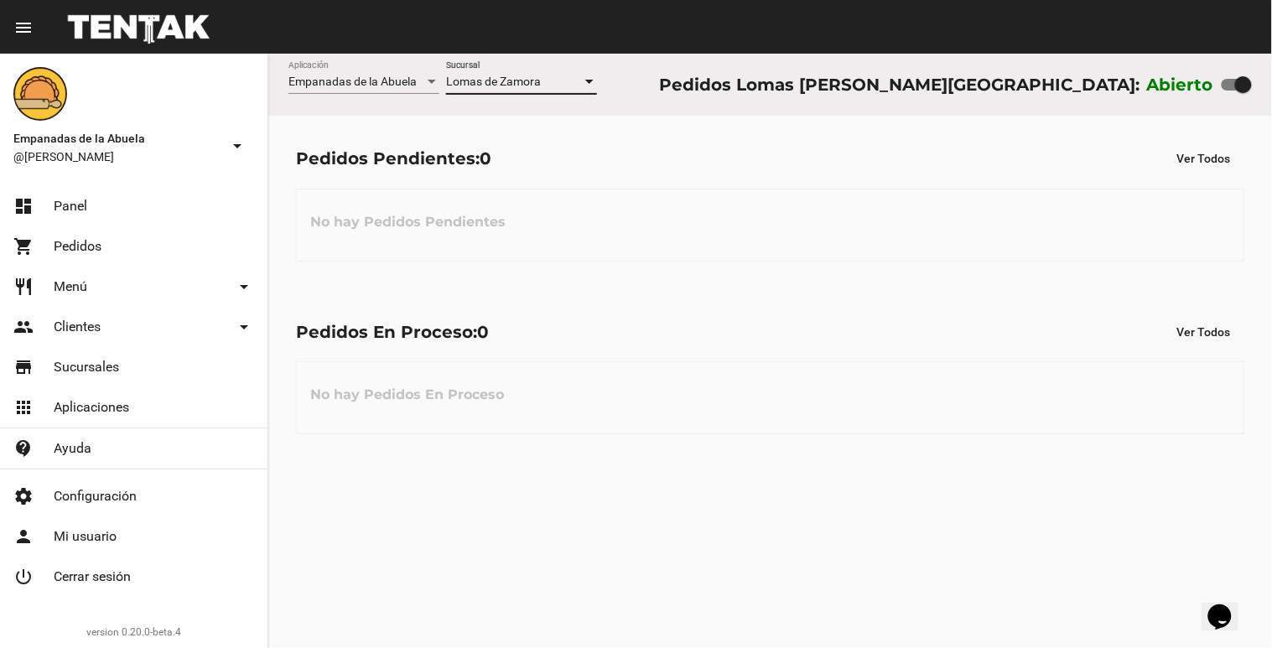
click at [699, 98] on div "Empanadas de la Abuela Aplicación [GEOGRAPHIC_DATA][PERSON_NAME] [GEOGRAPHIC_DA…" at bounding box center [770, 85] width 1004 height 62
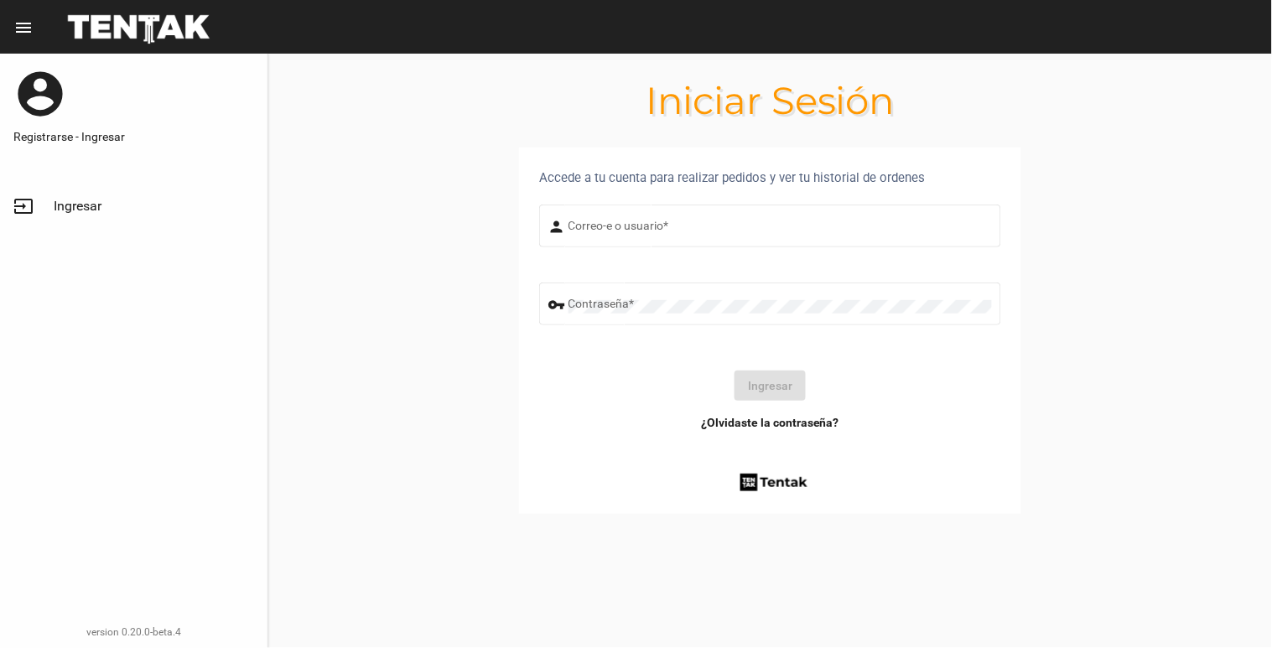
type input "[EMAIL_ADDRESS][DOMAIN_NAME]"
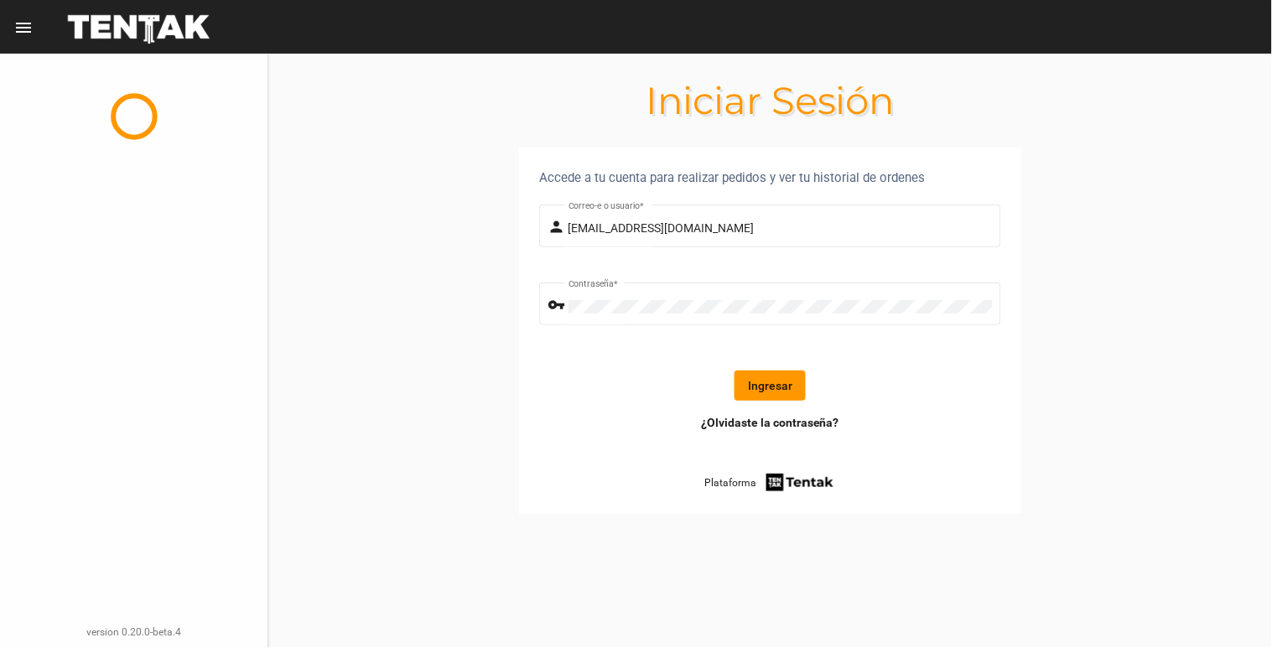
click at [777, 387] on button "Ingresar" at bounding box center [770, 386] width 71 height 30
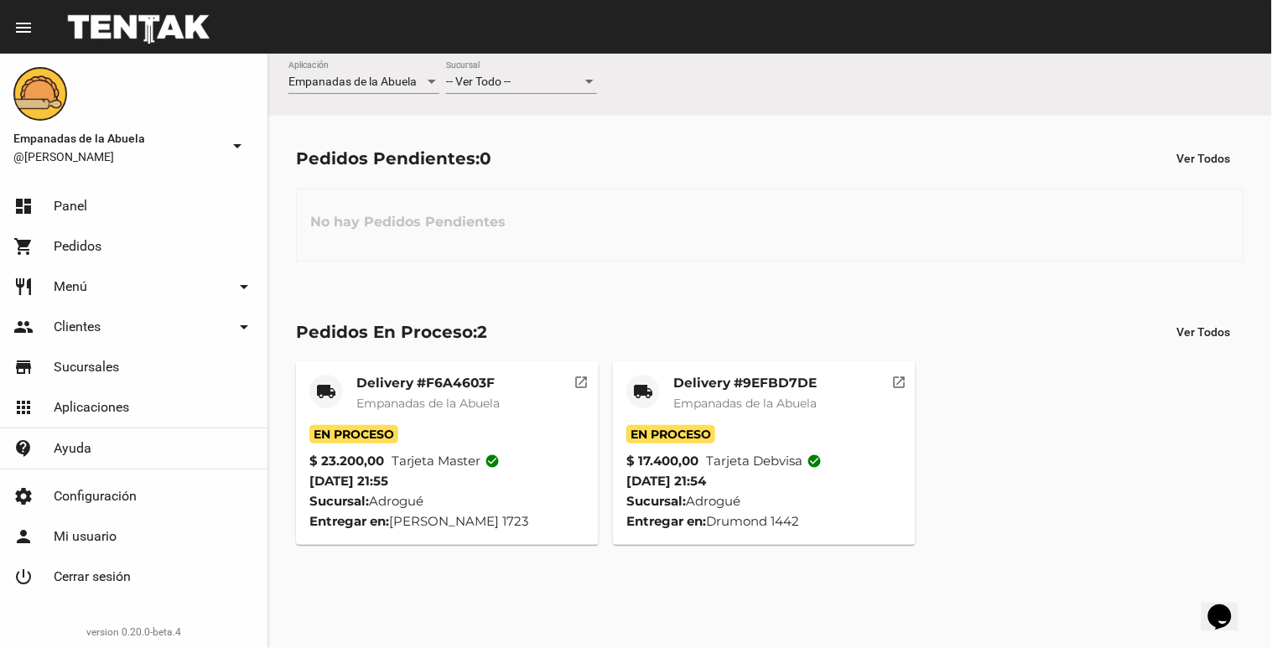
click at [480, 87] on span "-- Ver Todo --" at bounding box center [478, 81] width 65 height 13
click at [488, 156] on span "Lomas de Zamora" at bounding box center [521, 152] width 151 height 35
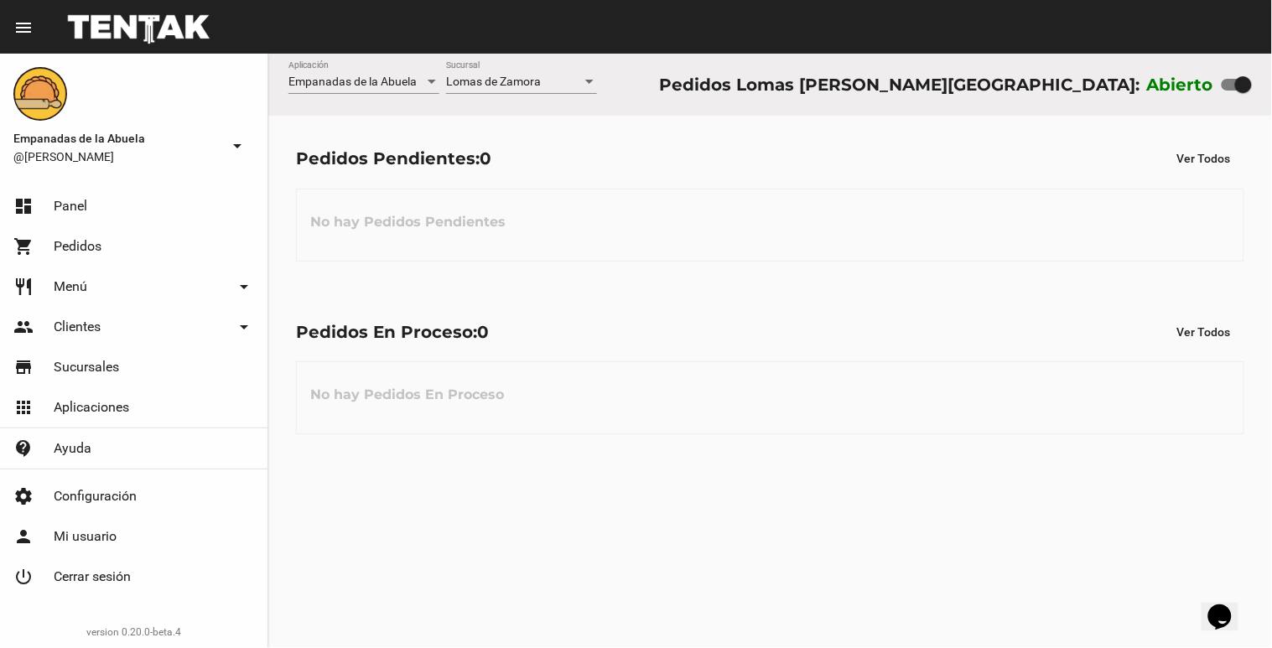
click at [666, 122] on div "Pedidos Pendientes: 0 Ver Todos No hay Pedidos Pendientes" at bounding box center [770, 202] width 1004 height 173
click at [672, 96] on div "Empanadas de la Abuela Aplicación [GEOGRAPHIC_DATA][PERSON_NAME] [GEOGRAPHIC_DA…" at bounding box center [770, 85] width 1004 height 62
click at [1001, 0] on html "menu Resumen Empanadas de la Abuela @[PERSON_NAME] arrow_drop_down dashboard Pa…" at bounding box center [636, 324] width 1272 height 648
click at [559, 65] on div "Lomas de Zamora Sucursal" at bounding box center [521, 77] width 151 height 33
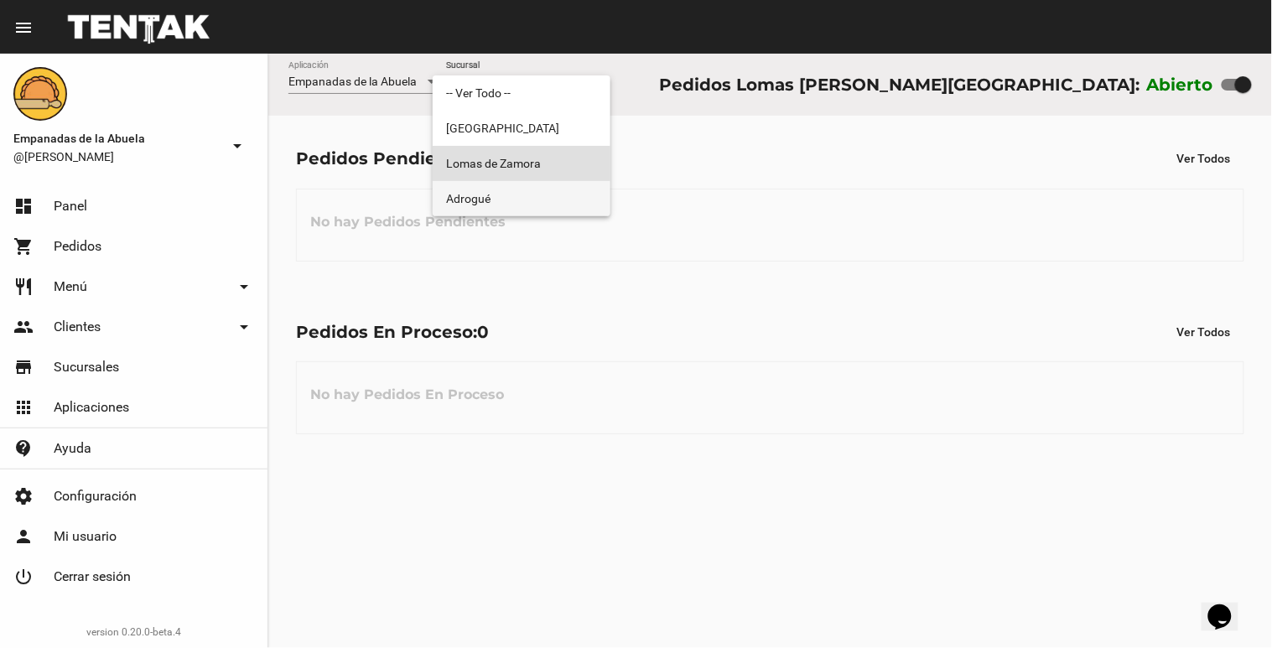
click at [530, 188] on span "Adrogué" at bounding box center [521, 198] width 151 height 35
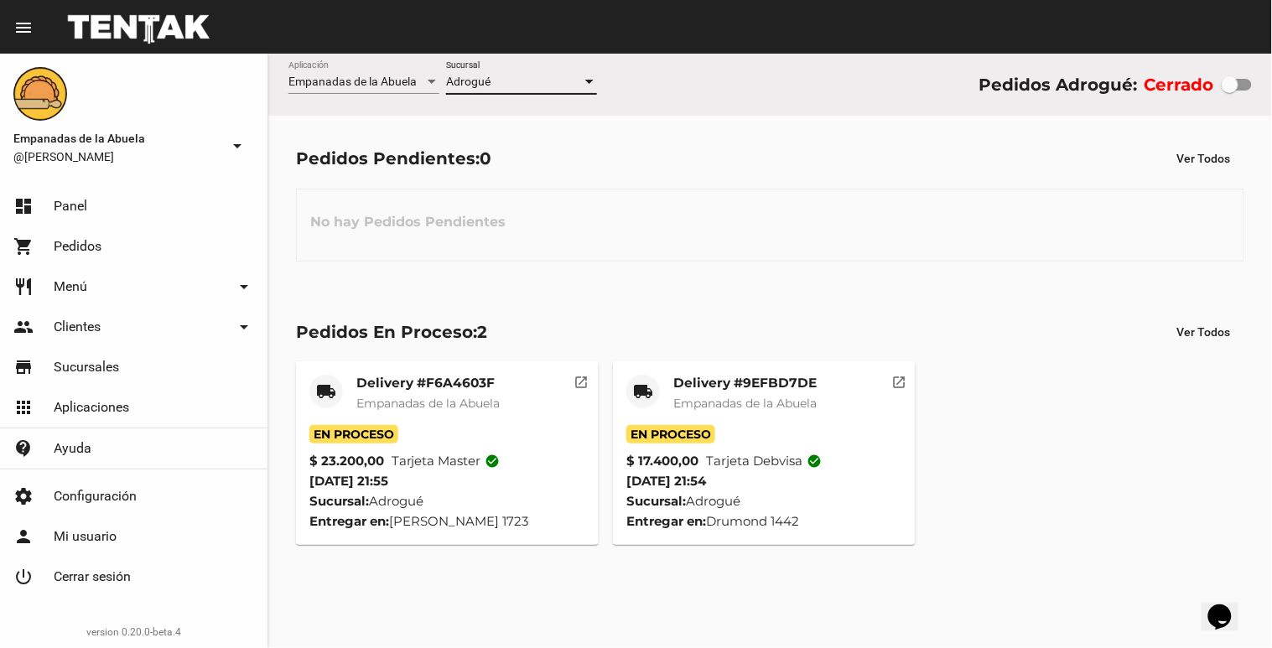
click at [564, 98] on div "Adrogué Sucursal" at bounding box center [521, 85] width 151 height 48
click at [595, 73] on div "Adrogué Sucursal" at bounding box center [521, 77] width 151 height 33
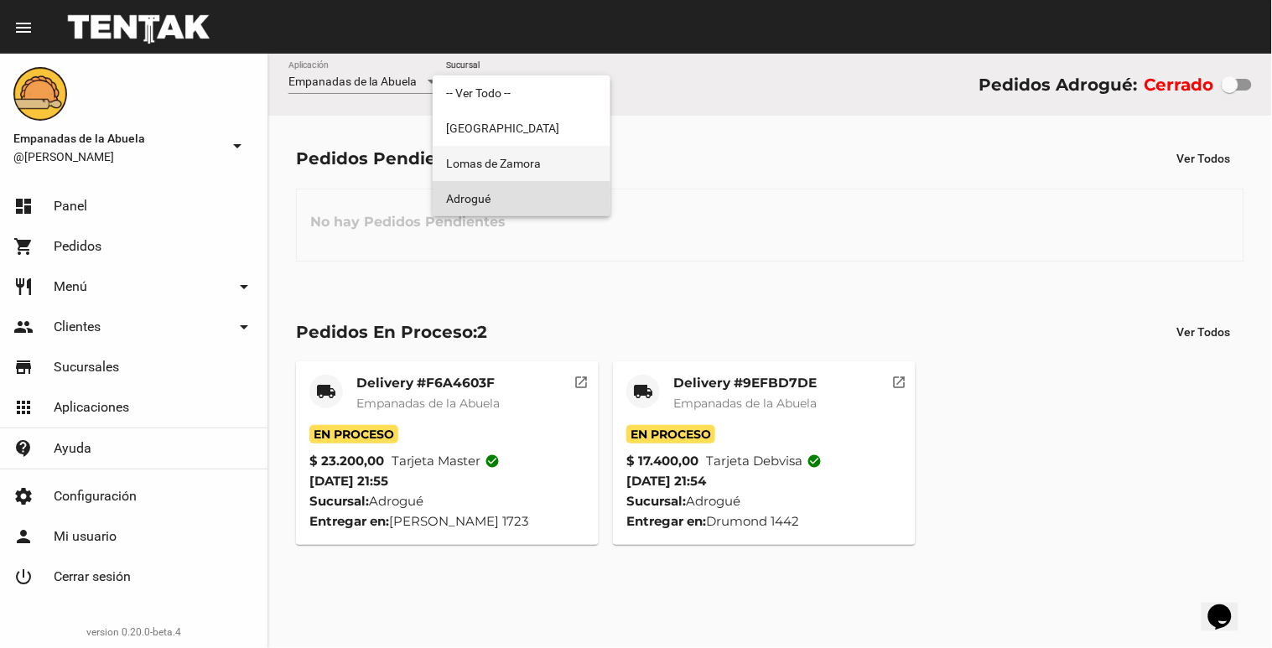
click at [532, 153] on span "Lomas de Zamora" at bounding box center [521, 163] width 151 height 35
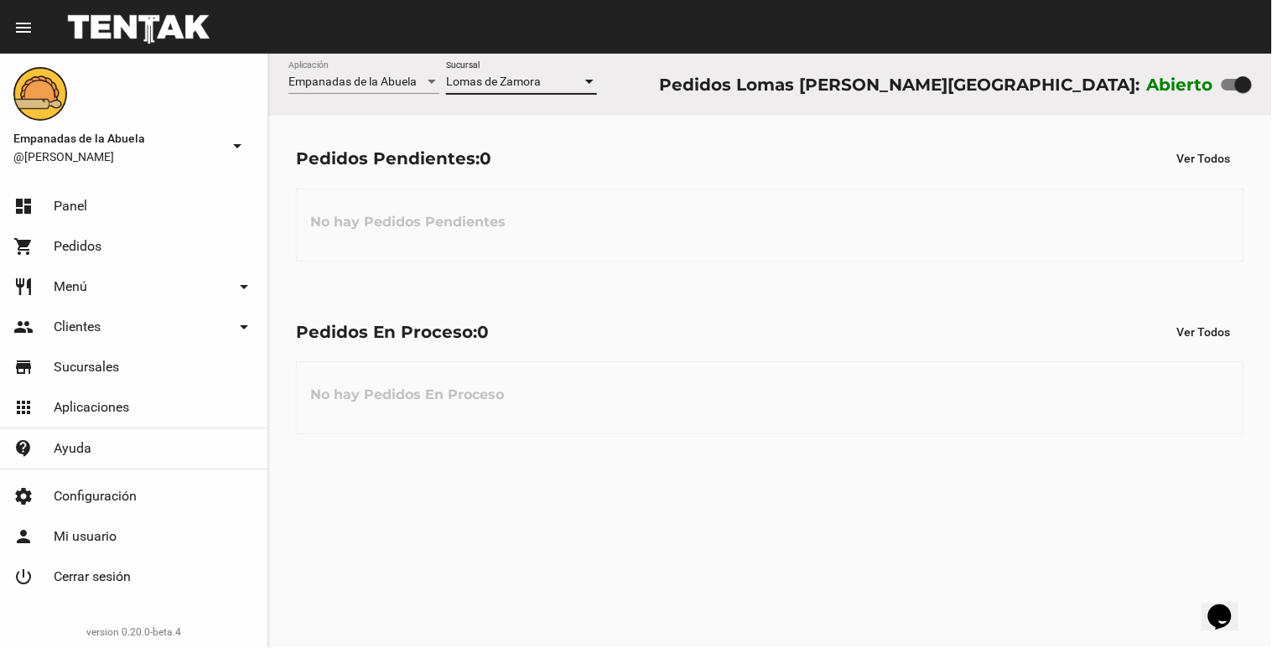
click at [1239, 79] on div at bounding box center [1243, 84] width 17 height 17
click at [1230, 91] on input "checkbox" at bounding box center [1230, 91] width 1 height 1
checkbox input "false"
